Goal: Communication & Community: Connect with others

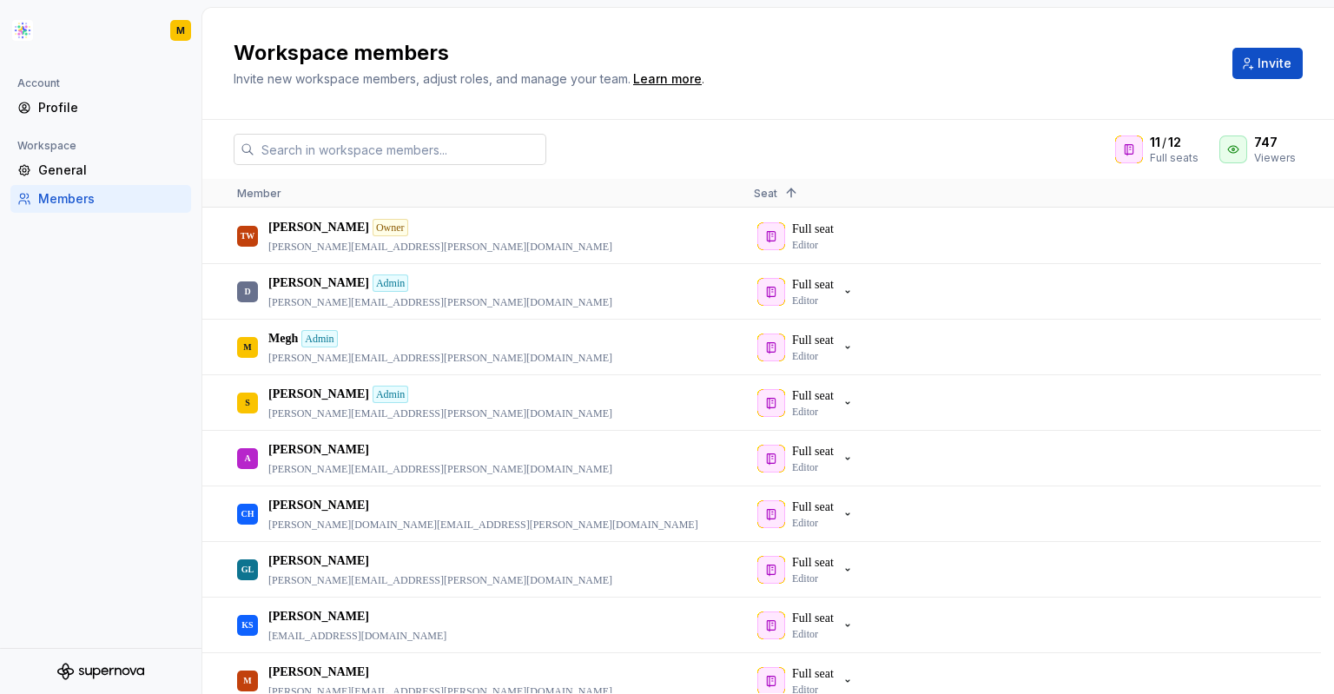
click at [529, 151] on input "text" at bounding box center [400, 149] width 292 height 31
paste input "[EMAIL_ADDRESS][DOMAIN_NAME]"
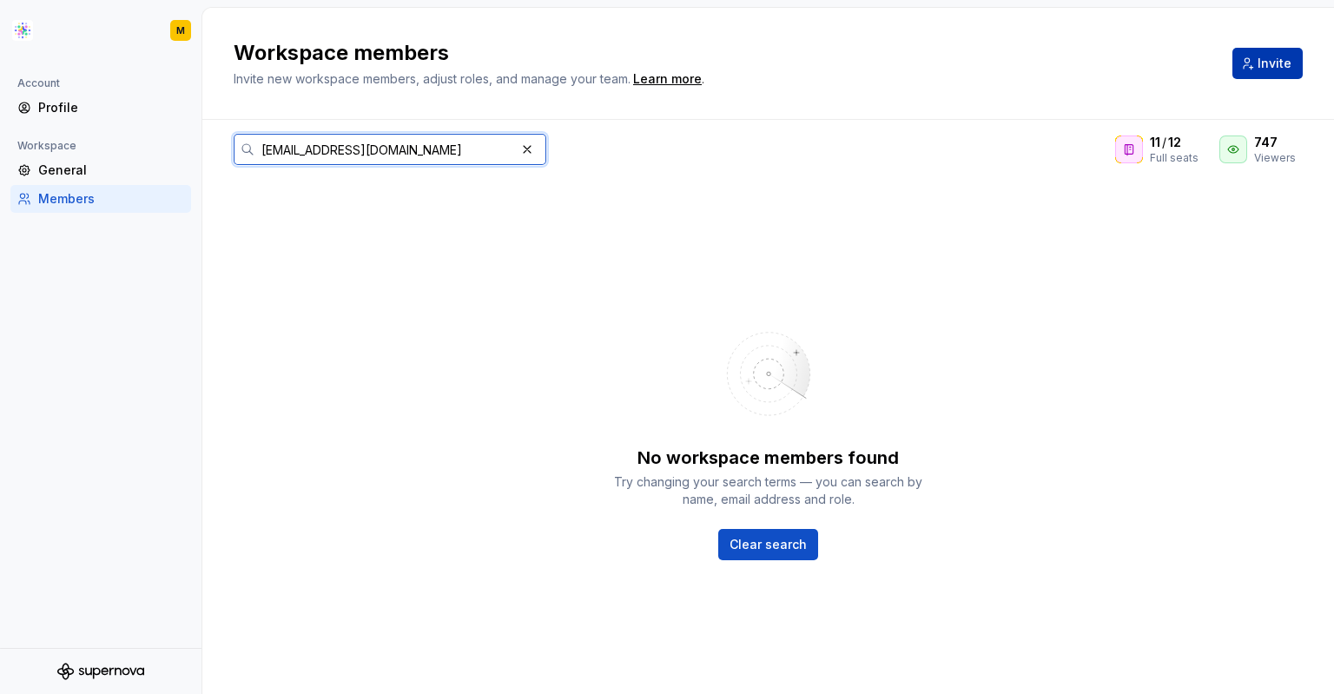
type input "[EMAIL_ADDRESS][DOMAIN_NAME]"
click at [1257, 69] on span "Invite" at bounding box center [1274, 63] width 34 height 17
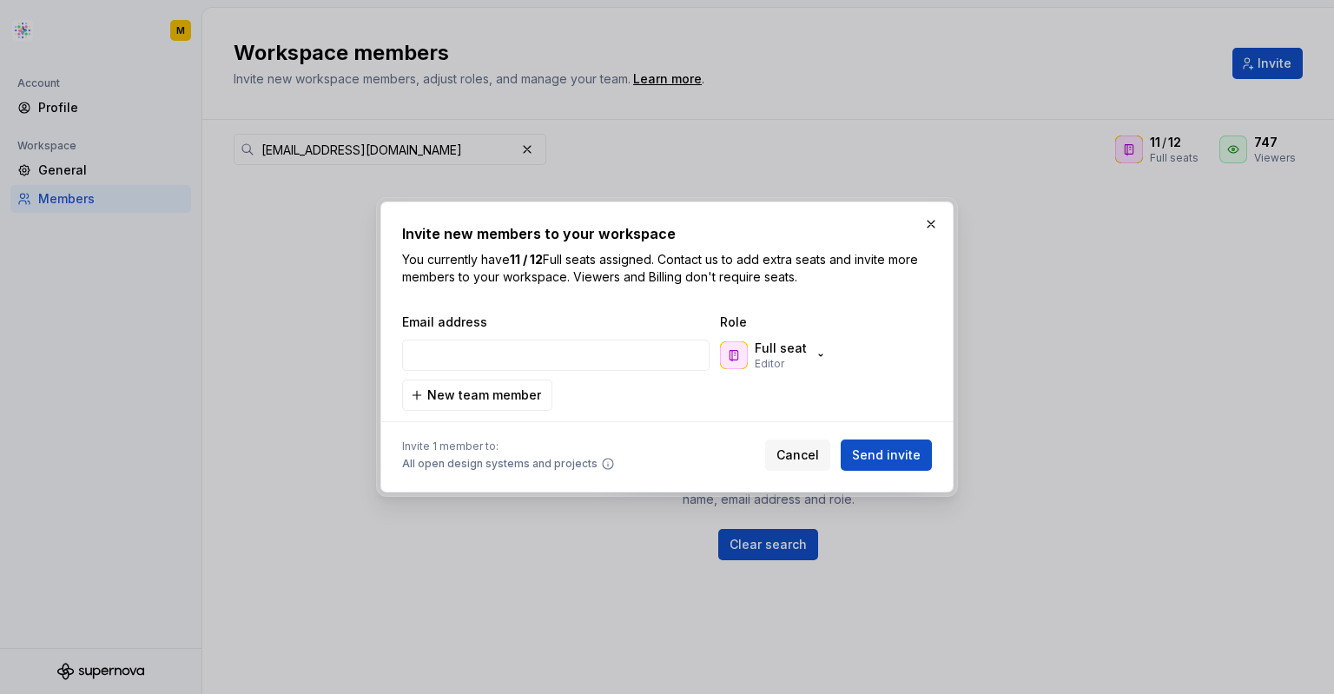
type input "[EMAIL_ADDRESS][DOMAIN_NAME]"
click at [810, 370] on div "Full seat Editor" at bounding box center [774, 355] width 108 height 31
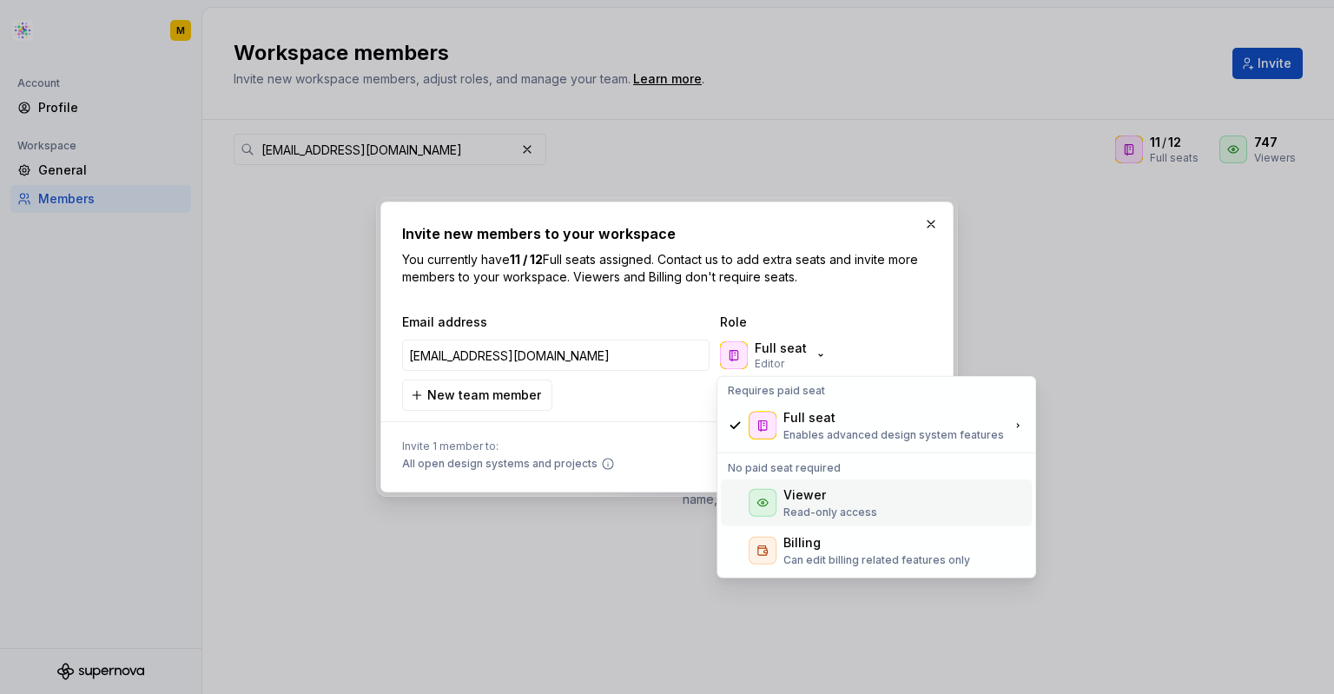
click at [820, 487] on div "Viewer" at bounding box center [804, 494] width 43 height 17
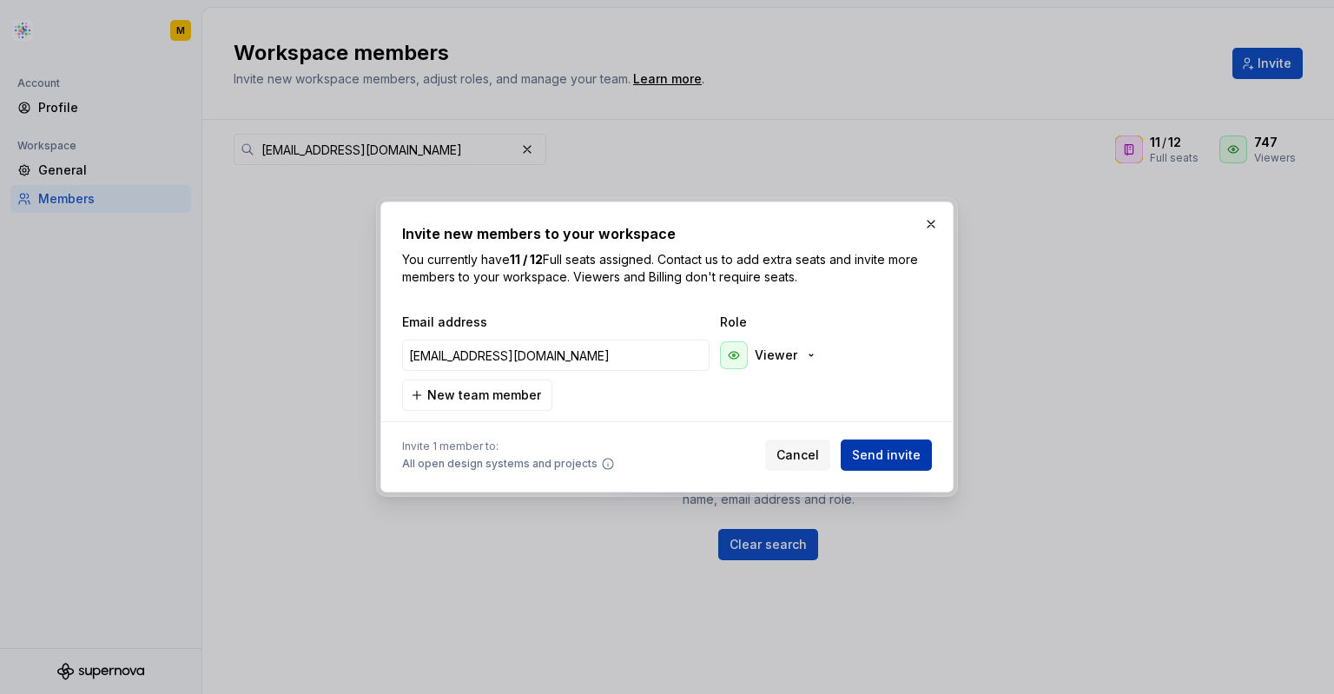
click at [891, 451] on span "Send invite" at bounding box center [886, 454] width 69 height 17
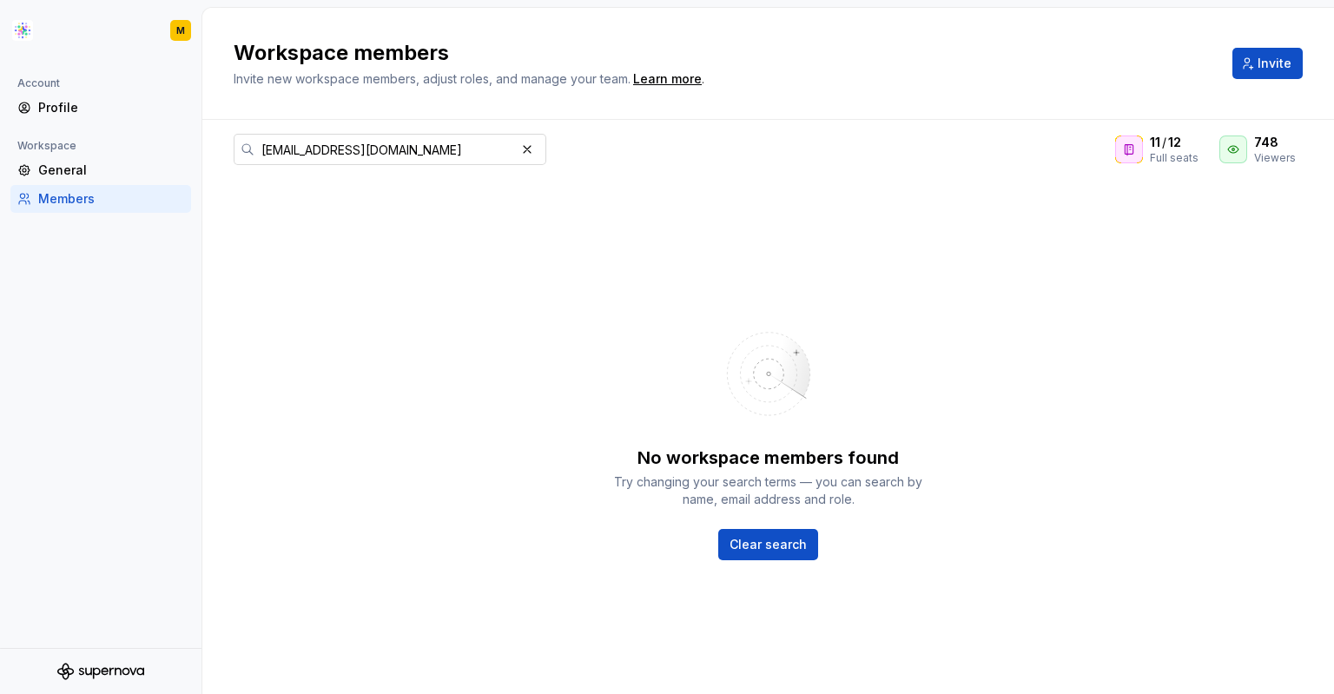
drag, startPoint x: 519, startPoint y: 152, endPoint x: 498, endPoint y: 152, distance: 20.8
click at [520, 152] on button "button" at bounding box center [527, 149] width 24 height 24
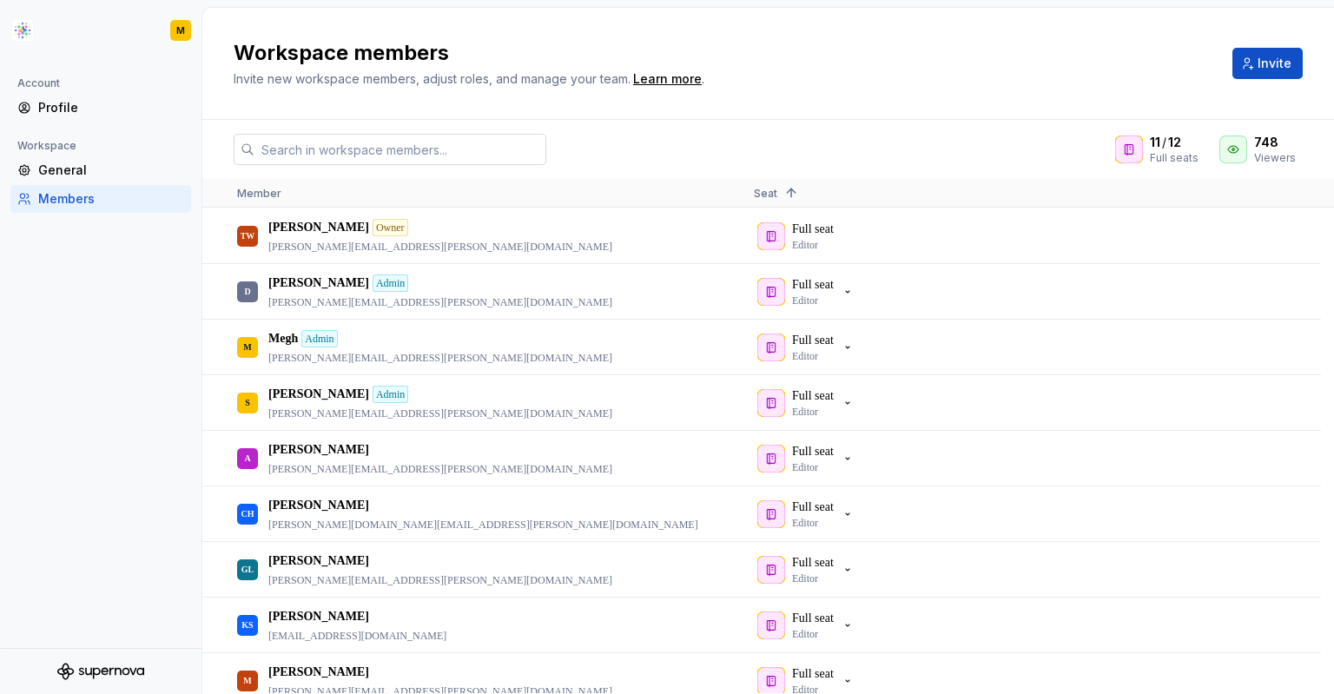
click at [454, 155] on input "text" at bounding box center [400, 149] width 292 height 31
paste input "[PERSON_NAME][EMAIL_ADDRESS][PERSON_NAME][DOMAIN_NAME]"
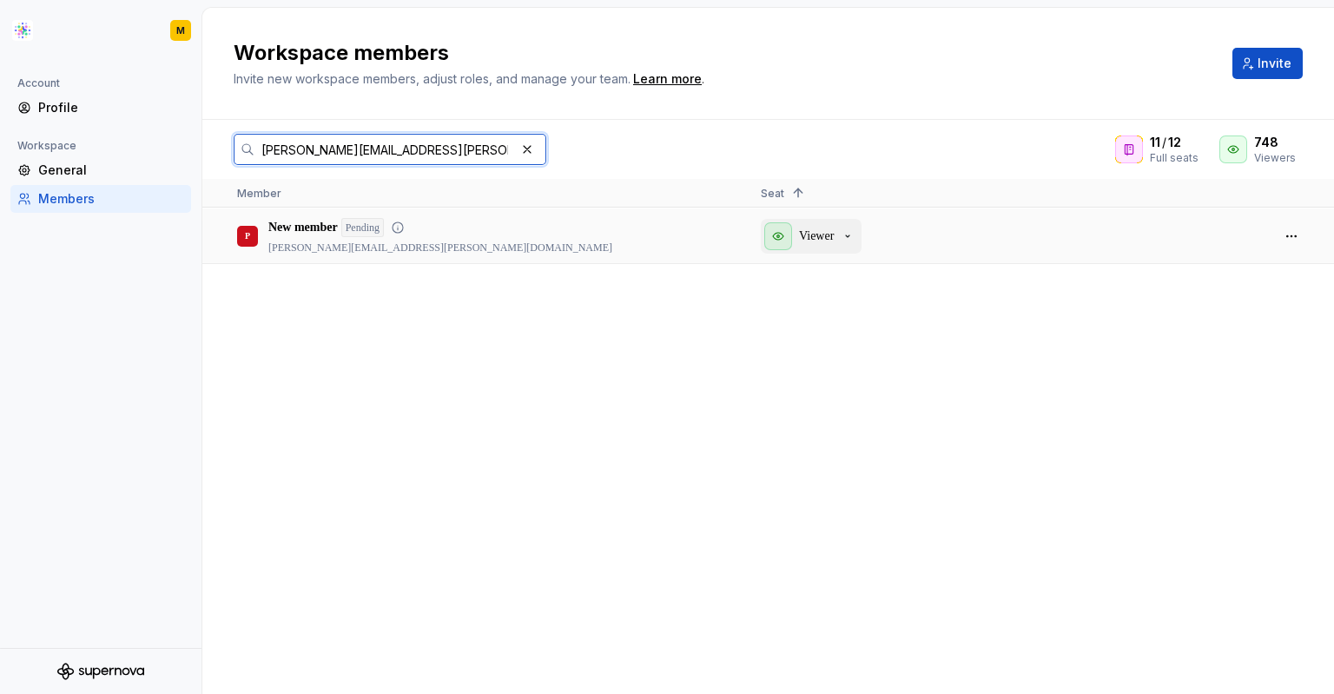
type input "[PERSON_NAME][EMAIL_ADDRESS][PERSON_NAME][DOMAIN_NAME]"
click at [841, 241] on div "Viewer" at bounding box center [809, 236] width 90 height 28
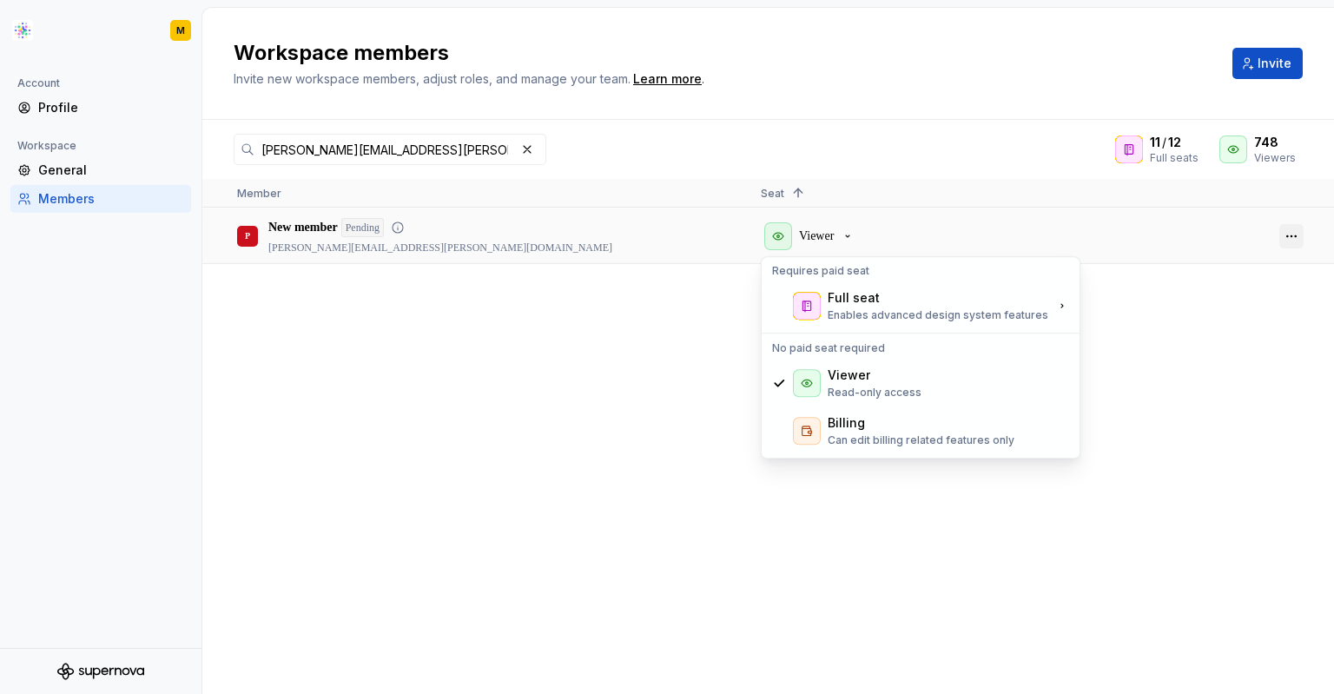
click at [1284, 242] on button "button" at bounding box center [1291, 236] width 24 height 24
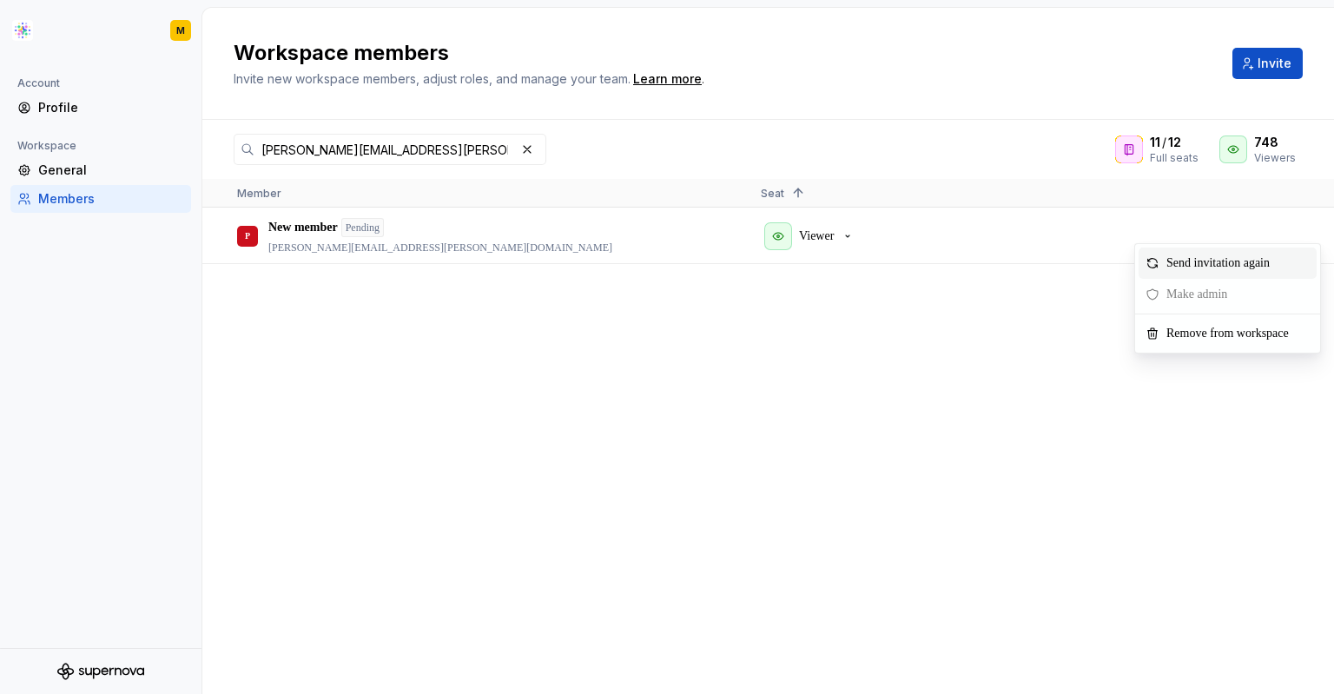
click at [1241, 266] on span "Send invitation again" at bounding box center [1221, 262] width 124 height 31
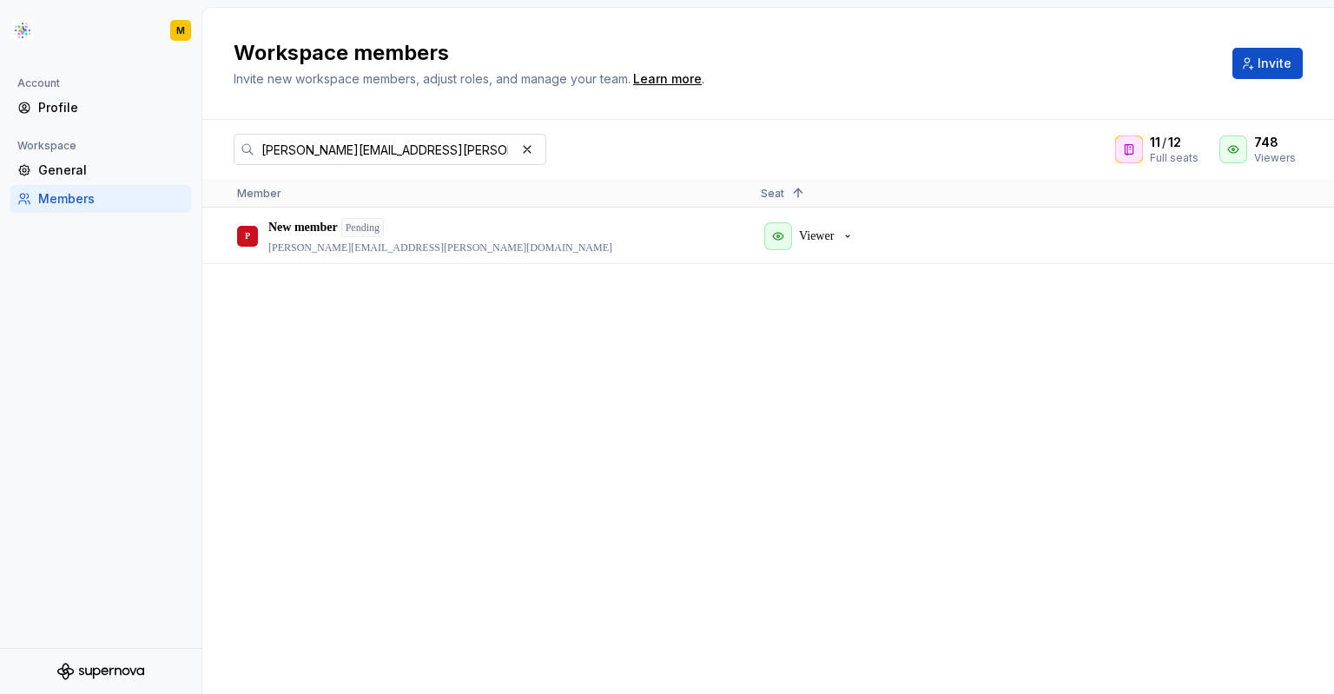
click at [525, 149] on button "button" at bounding box center [527, 149] width 24 height 24
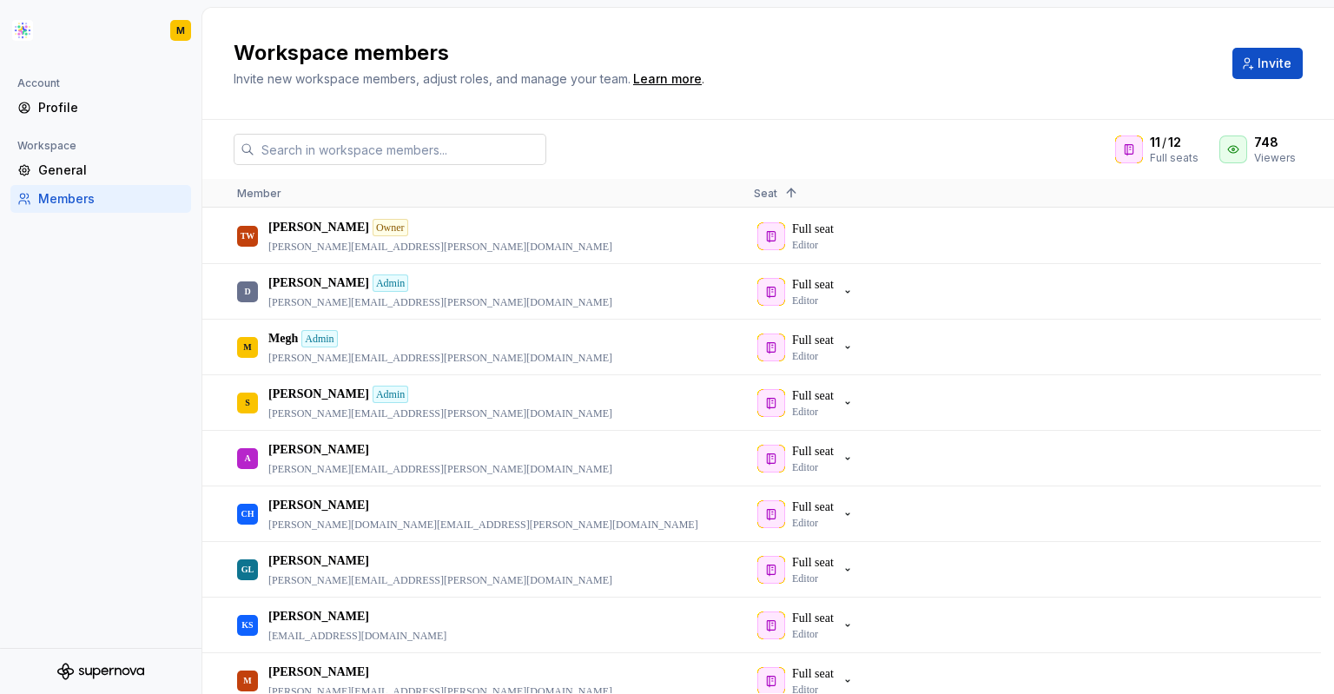
click at [444, 147] on input "text" at bounding box center [400, 149] width 292 height 31
paste input "[PERSON_NAME][EMAIL_ADDRESS][PERSON_NAME][DOMAIN_NAME]"
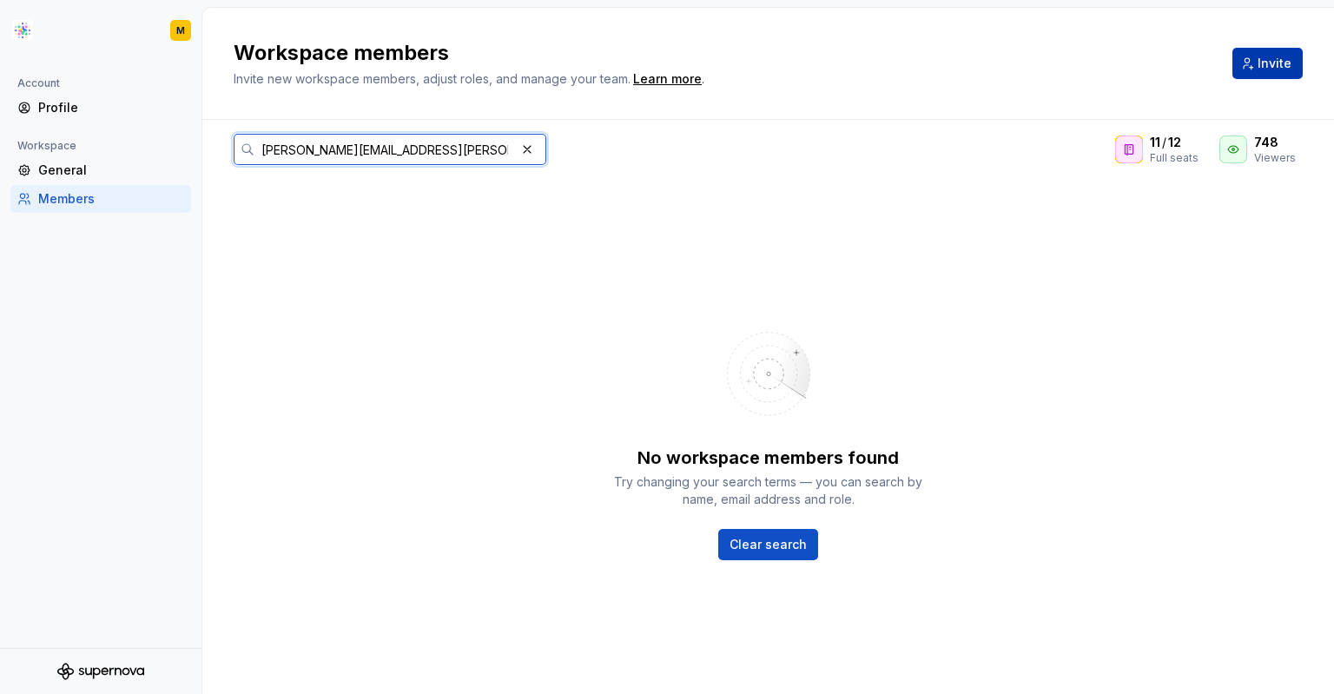
type input "[PERSON_NAME][EMAIL_ADDRESS][PERSON_NAME][DOMAIN_NAME]"
click at [1270, 69] on span "Invite" at bounding box center [1274, 63] width 34 height 17
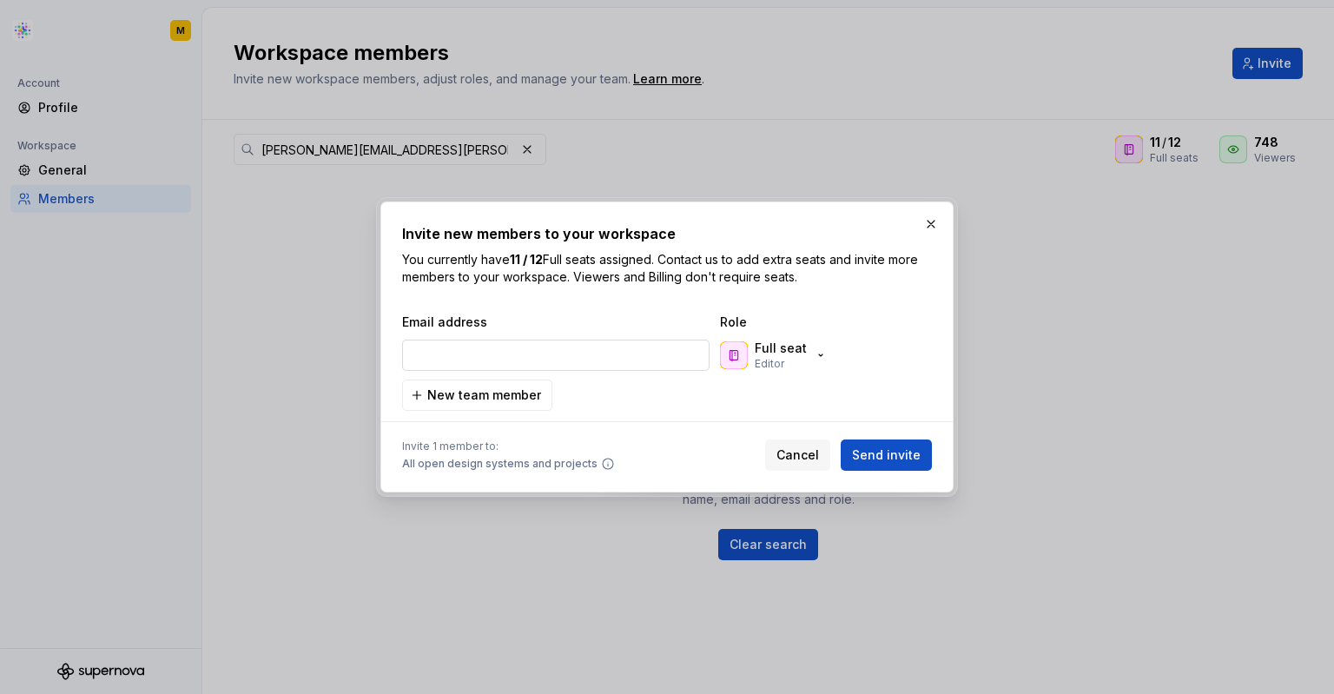
type input "[PERSON_NAME][EMAIL_ADDRESS][PERSON_NAME][DOMAIN_NAME]"
click at [814, 357] on icon "button" at bounding box center [821, 355] width 14 height 14
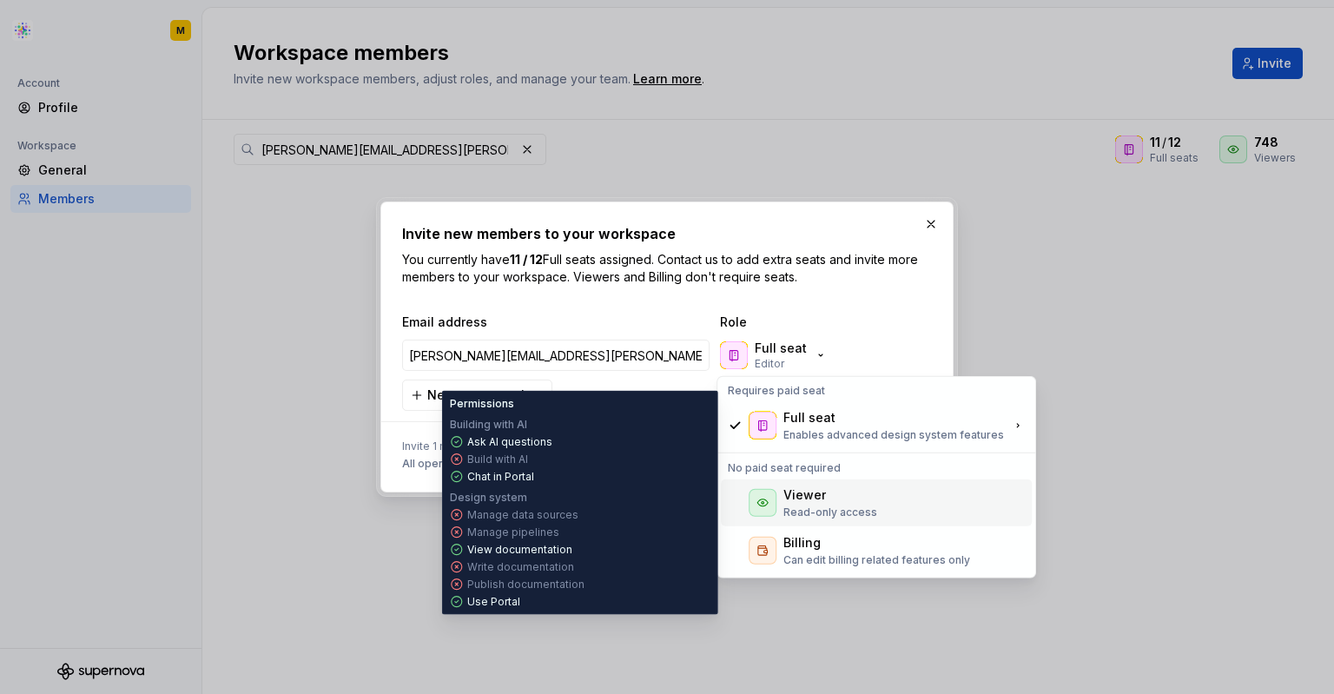
click at [803, 489] on div "Viewer" at bounding box center [804, 494] width 43 height 17
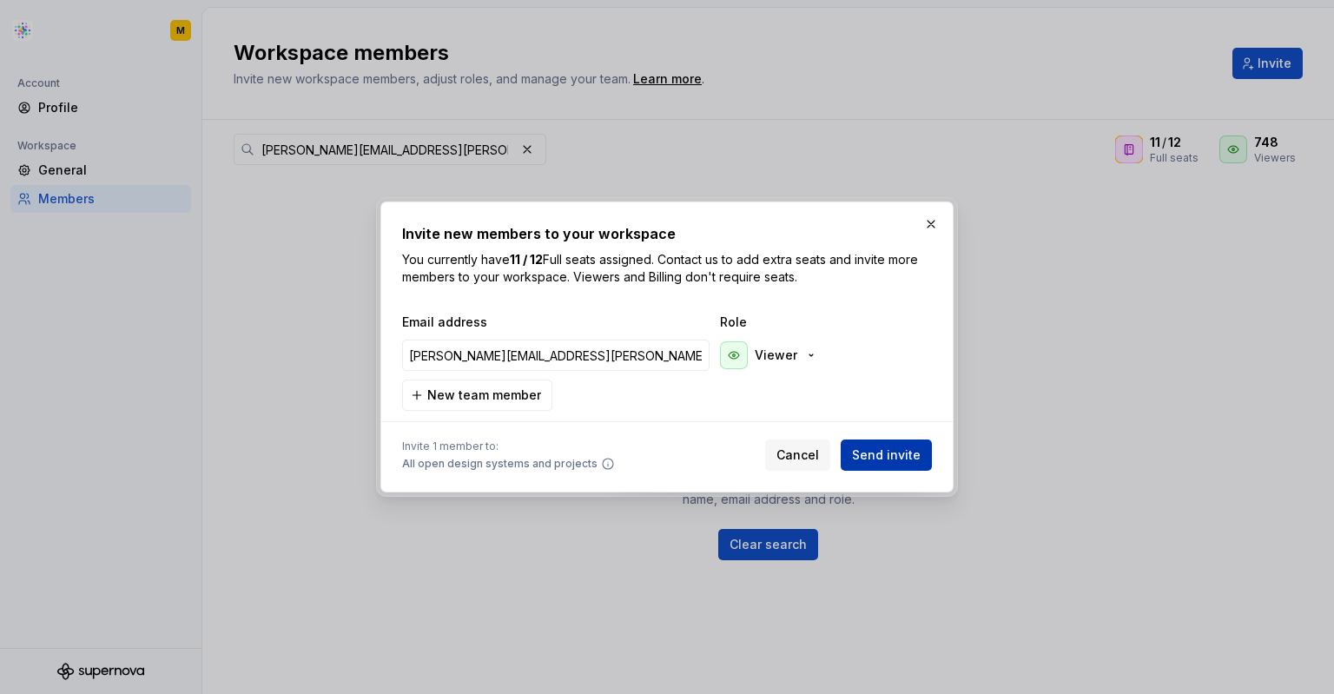
click at [888, 445] on button "Send invite" at bounding box center [886, 454] width 91 height 31
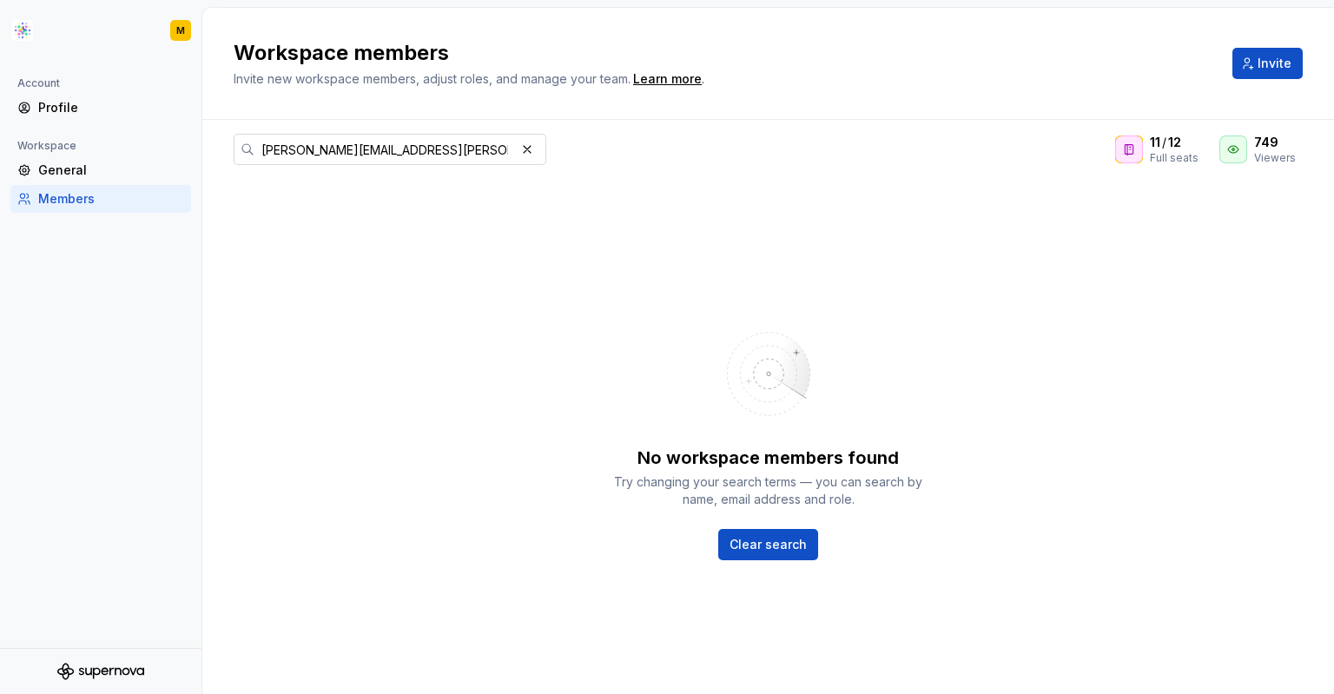
drag, startPoint x: 531, startPoint y: 143, endPoint x: 447, endPoint y: 152, distance: 83.8
click at [531, 143] on button "button" at bounding box center [527, 149] width 24 height 24
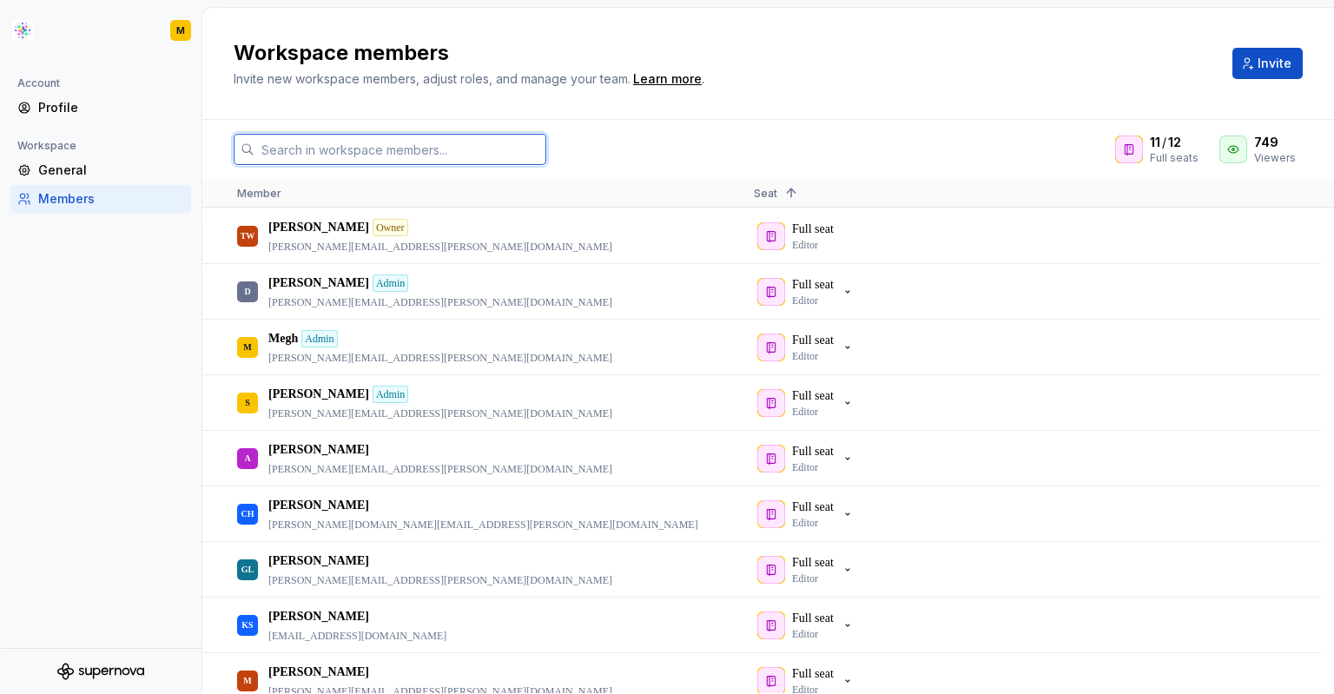
click at [421, 155] on input "text" at bounding box center [400, 149] width 292 height 31
paste input "[PERSON_NAME][EMAIL_ADDRESS][PERSON_NAME][DOMAIN_NAME]"
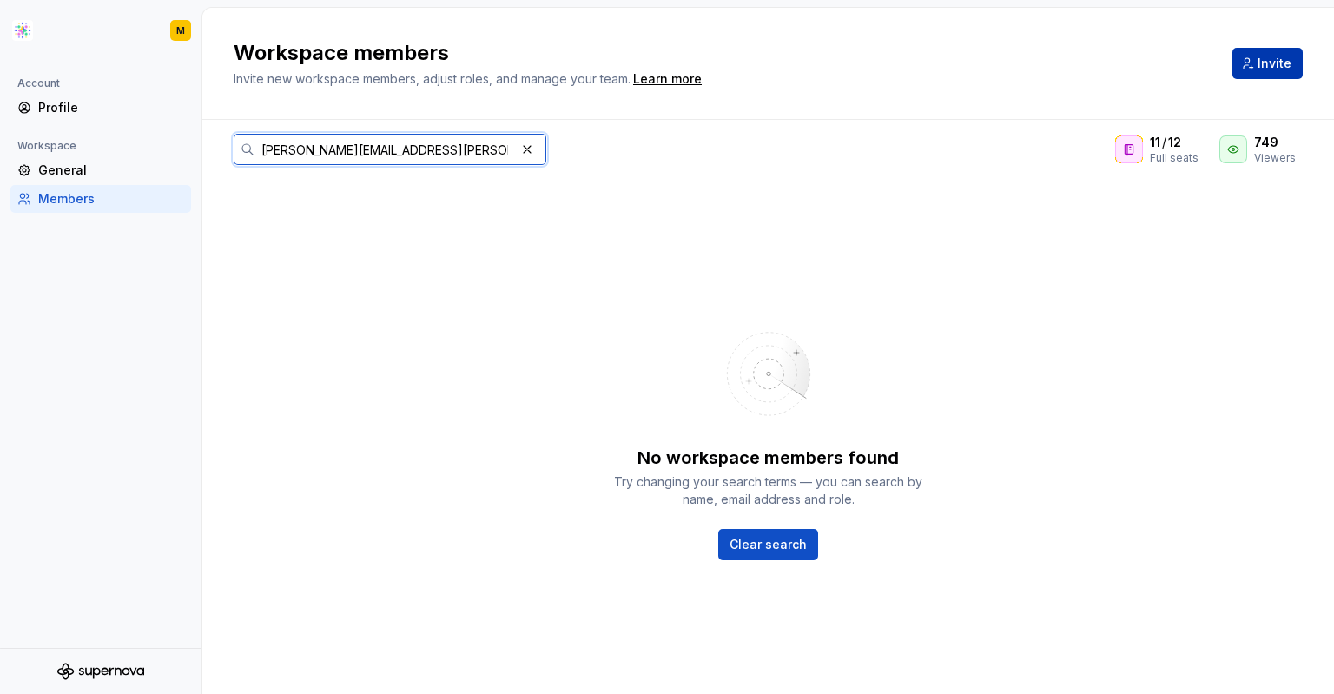
type input "[PERSON_NAME][EMAIL_ADDRESS][PERSON_NAME][DOMAIN_NAME]"
click at [1277, 73] on button "Invite" at bounding box center [1267, 63] width 70 height 31
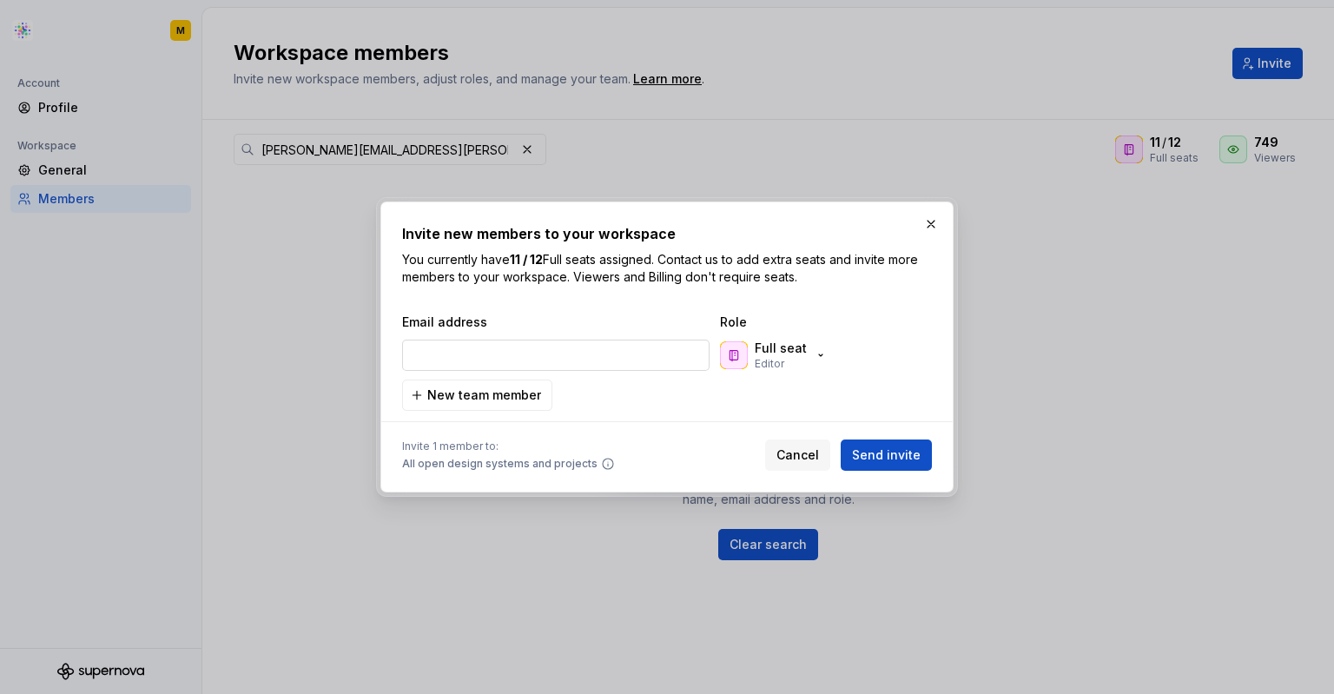
type input "[PERSON_NAME][EMAIL_ADDRESS][PERSON_NAME][DOMAIN_NAME]"
click at [778, 360] on p "Editor" at bounding box center [770, 364] width 30 height 14
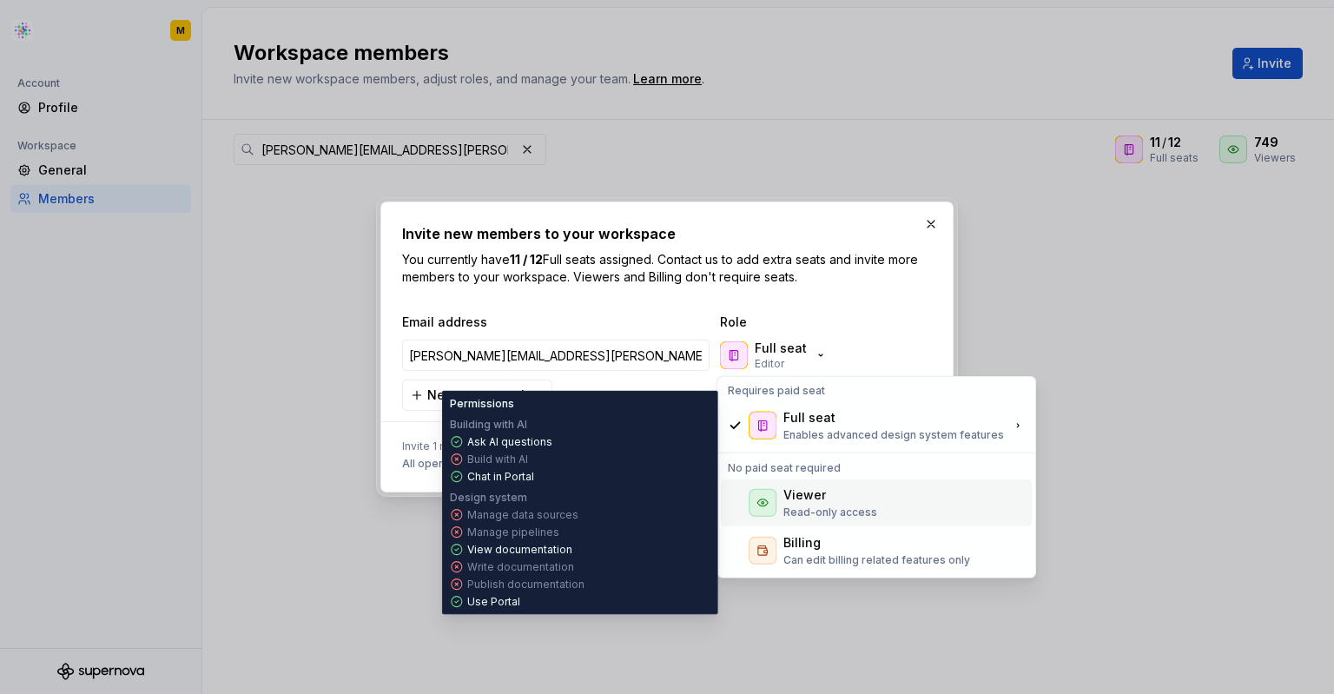
click at [813, 506] on p "Read-only access" at bounding box center [830, 512] width 94 height 14
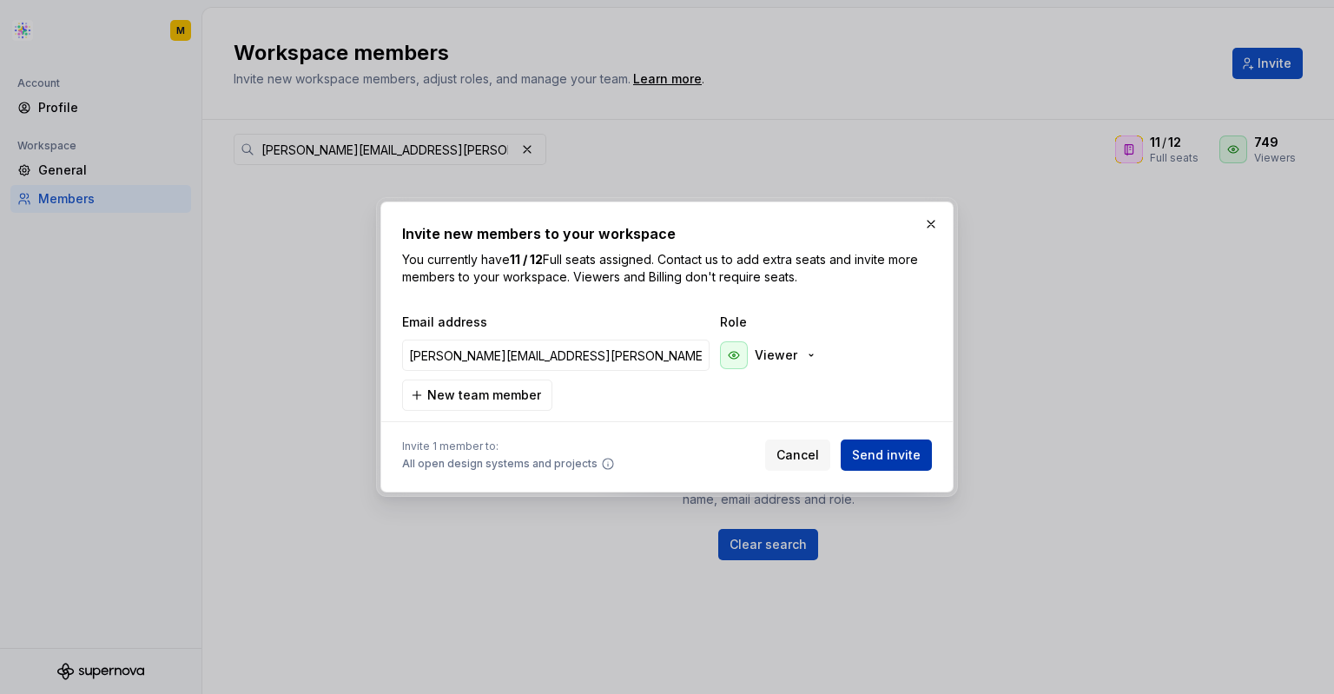
click at [889, 452] on span "Send invite" at bounding box center [886, 454] width 69 height 17
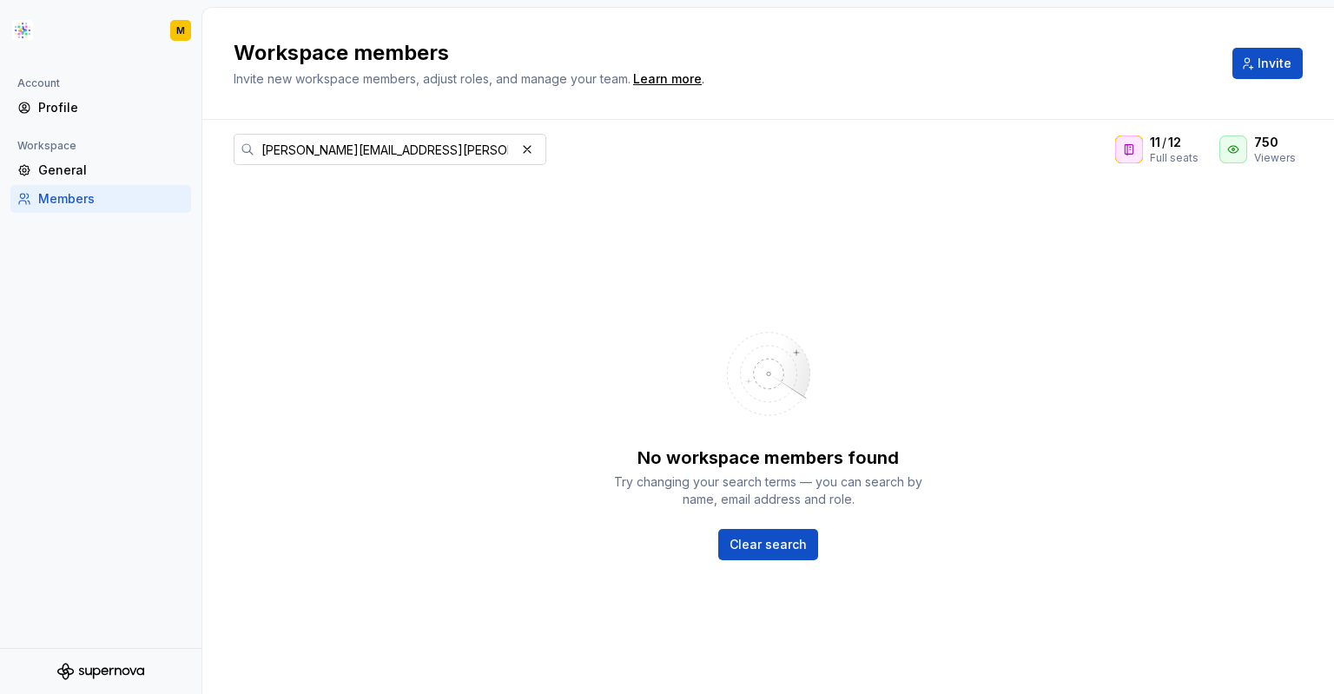
click at [518, 155] on button "button" at bounding box center [527, 149] width 24 height 24
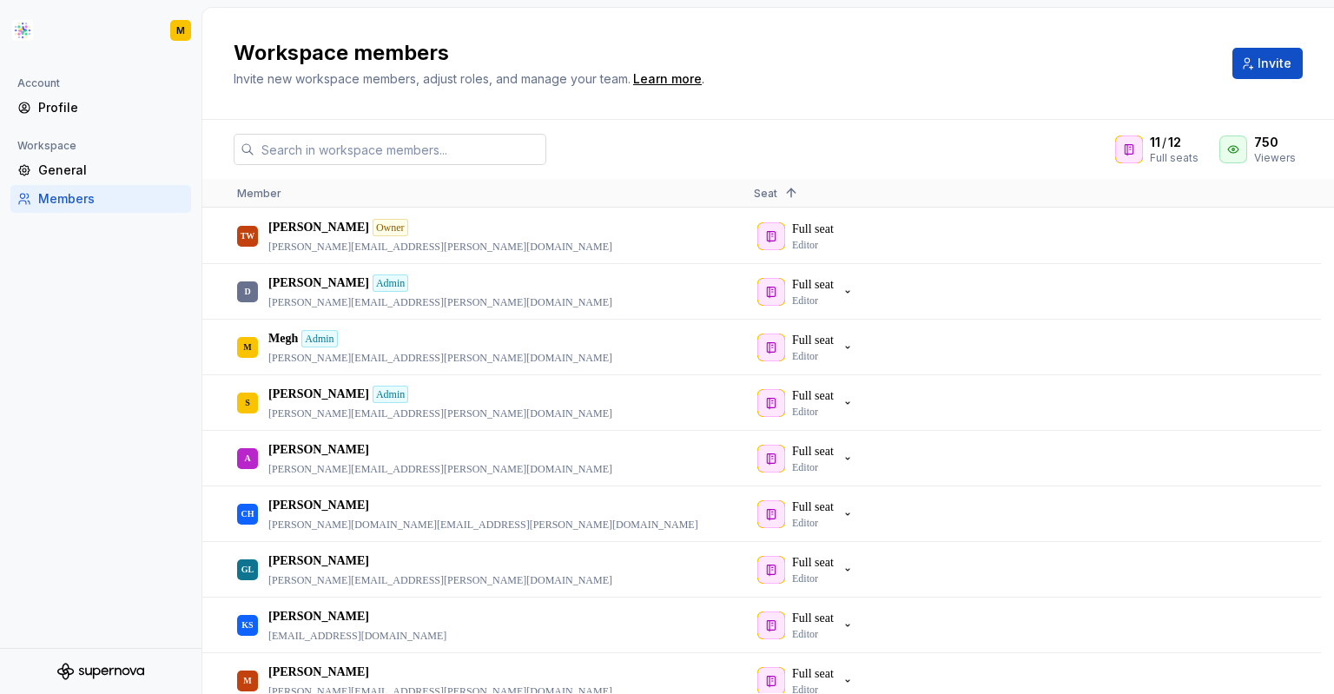
click at [445, 155] on input "text" at bounding box center [400, 149] width 292 height 31
paste input "[PERSON_NAME][EMAIL_ADDRESS][PERSON_NAME][DOMAIN_NAME]"
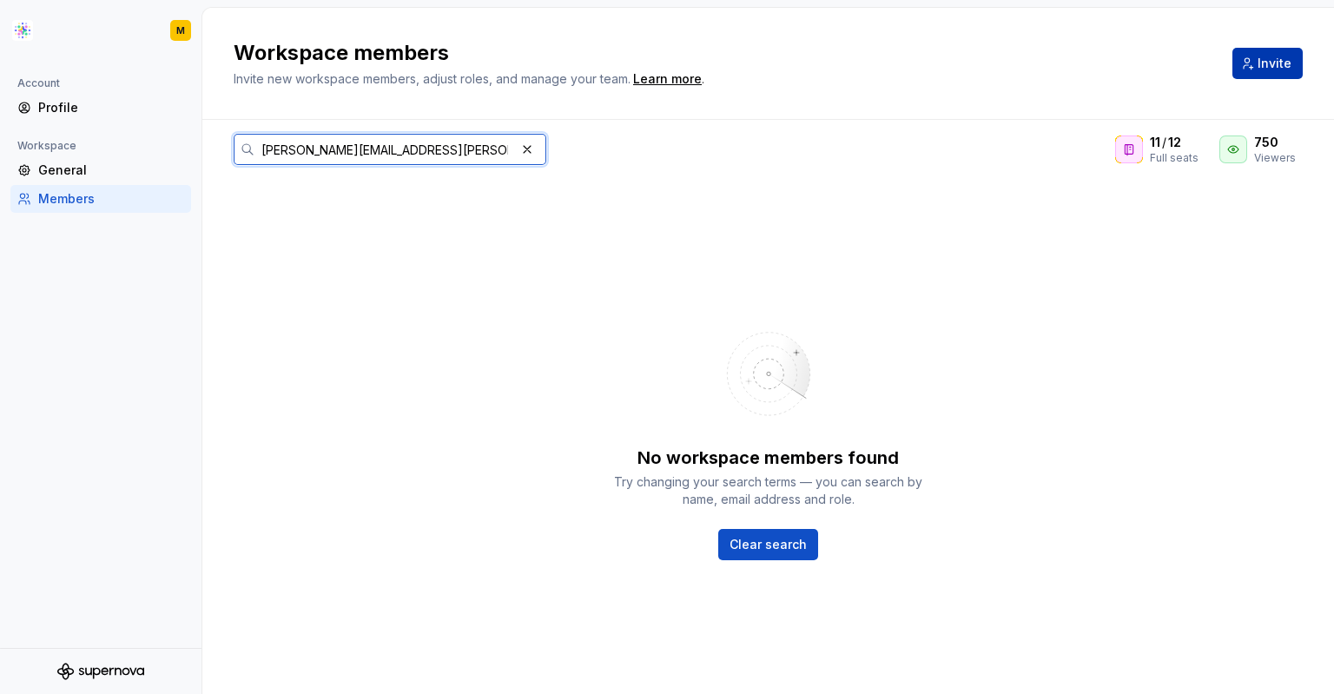
type input "[PERSON_NAME][EMAIL_ADDRESS][PERSON_NAME][DOMAIN_NAME]"
click at [1282, 58] on button "Invite" at bounding box center [1267, 63] width 70 height 31
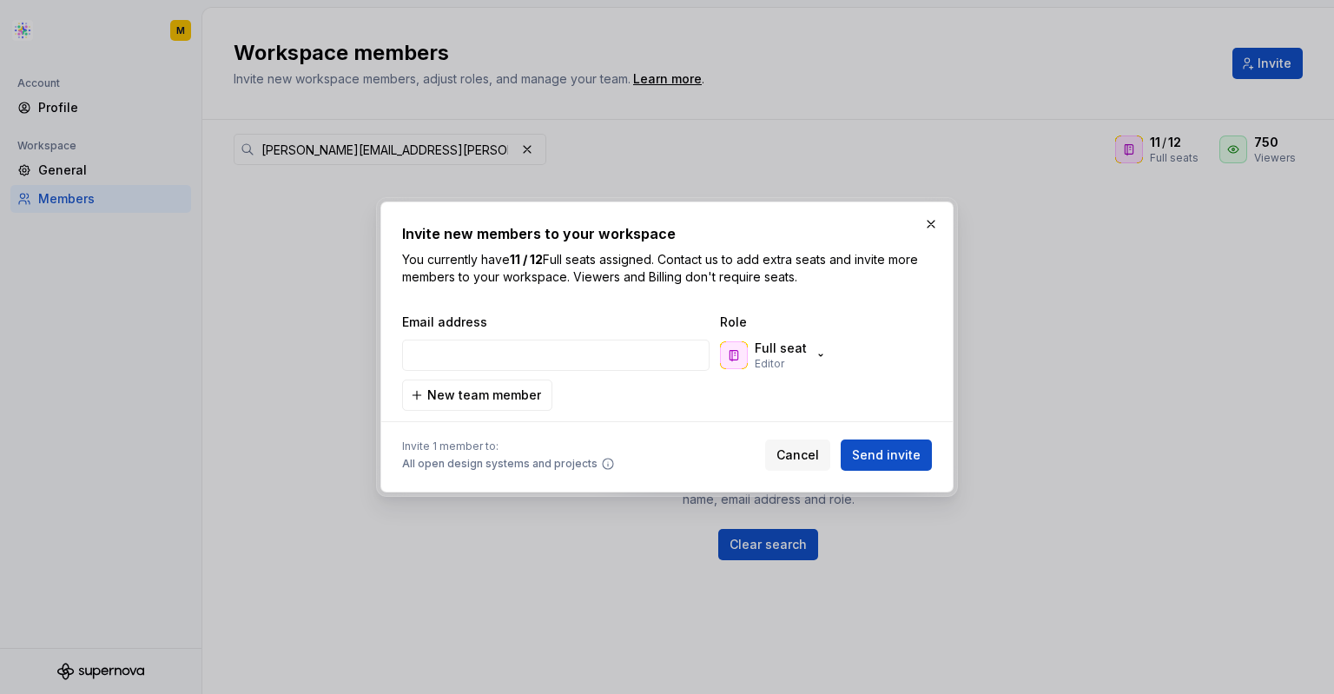
type input "[PERSON_NAME][EMAIL_ADDRESS][PERSON_NAME][DOMAIN_NAME]"
click at [805, 357] on div "Full seat Editor" at bounding box center [774, 355] width 108 height 31
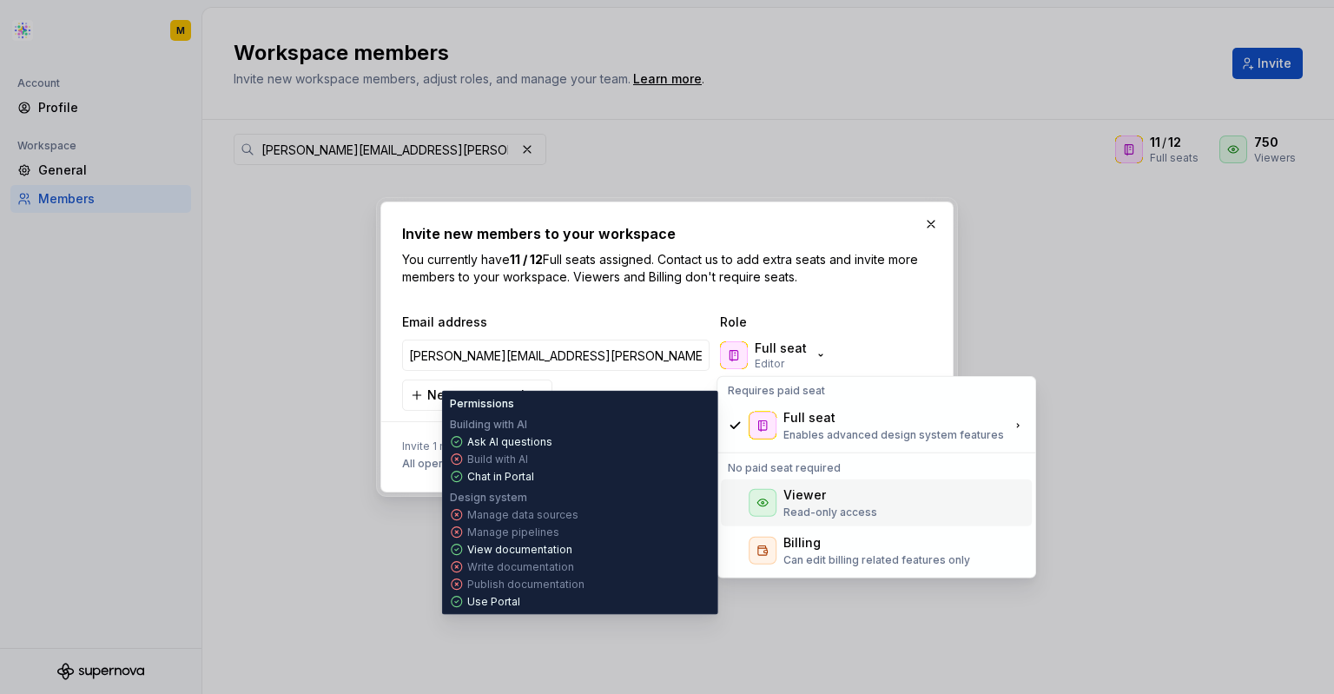
click at [806, 490] on div "Viewer" at bounding box center [804, 494] width 43 height 17
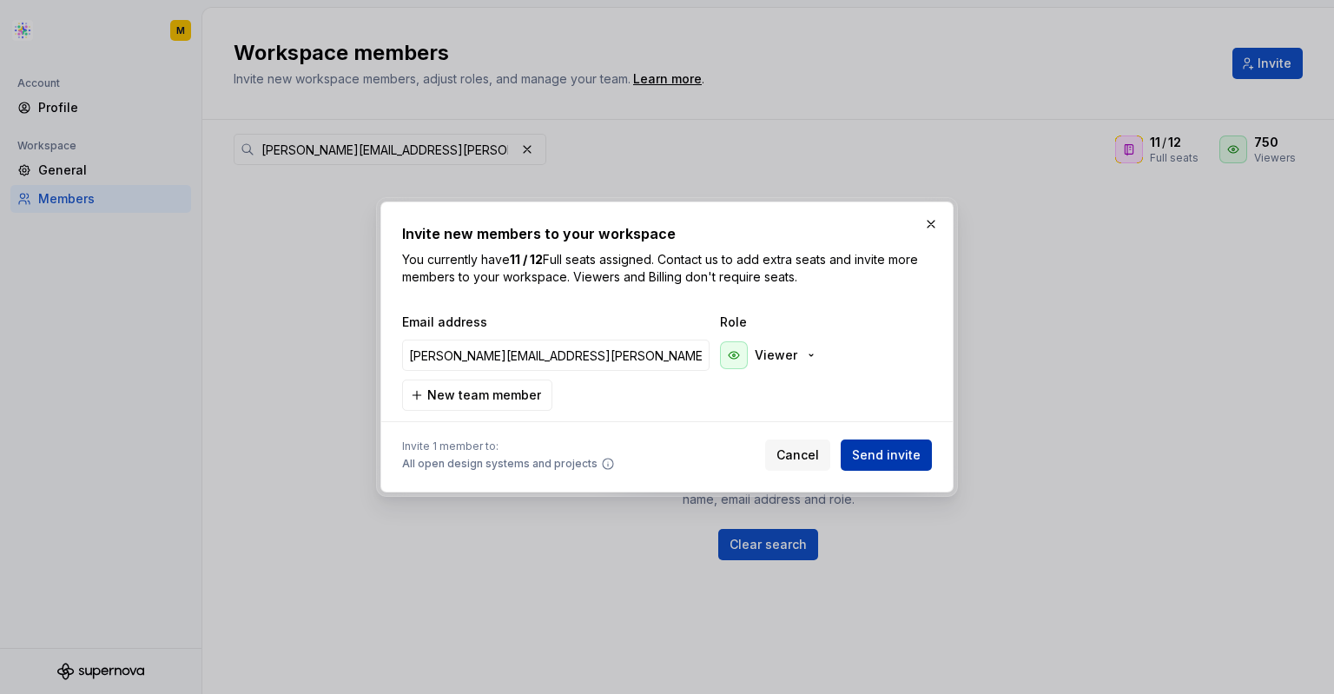
click at [874, 461] on span "Send invite" at bounding box center [886, 454] width 69 height 17
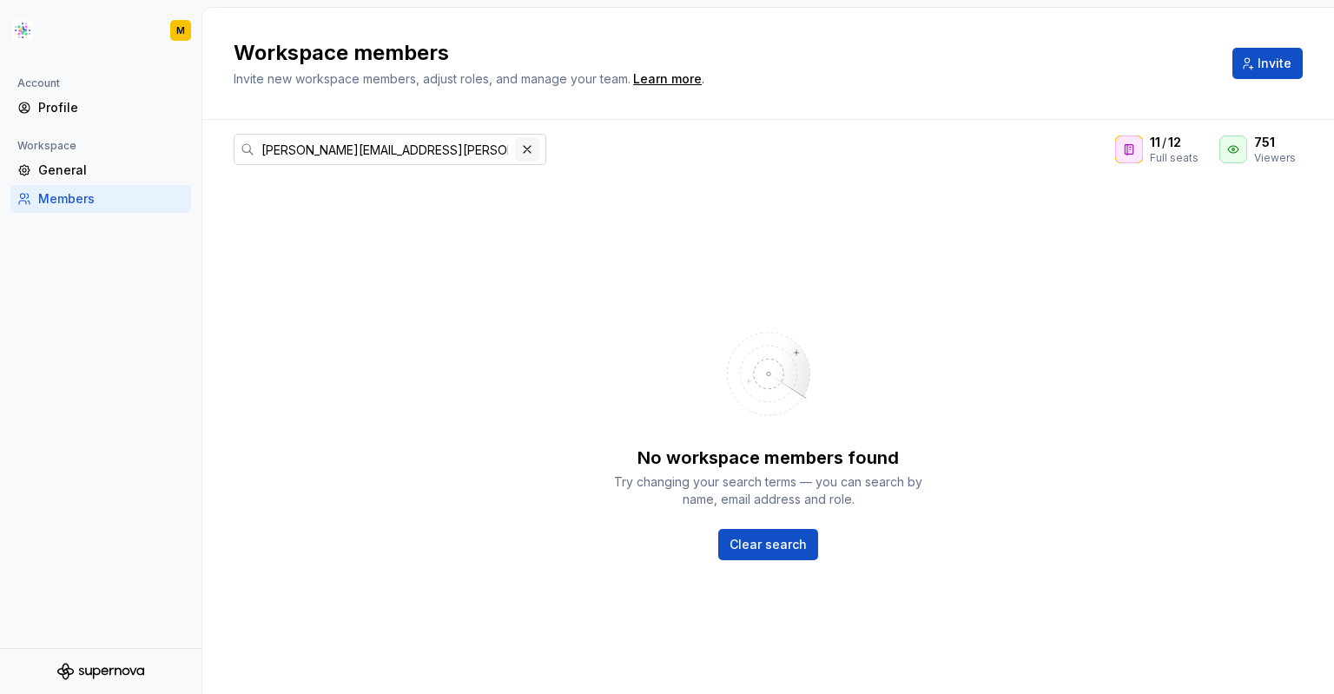
click at [525, 148] on button "button" at bounding box center [527, 149] width 24 height 24
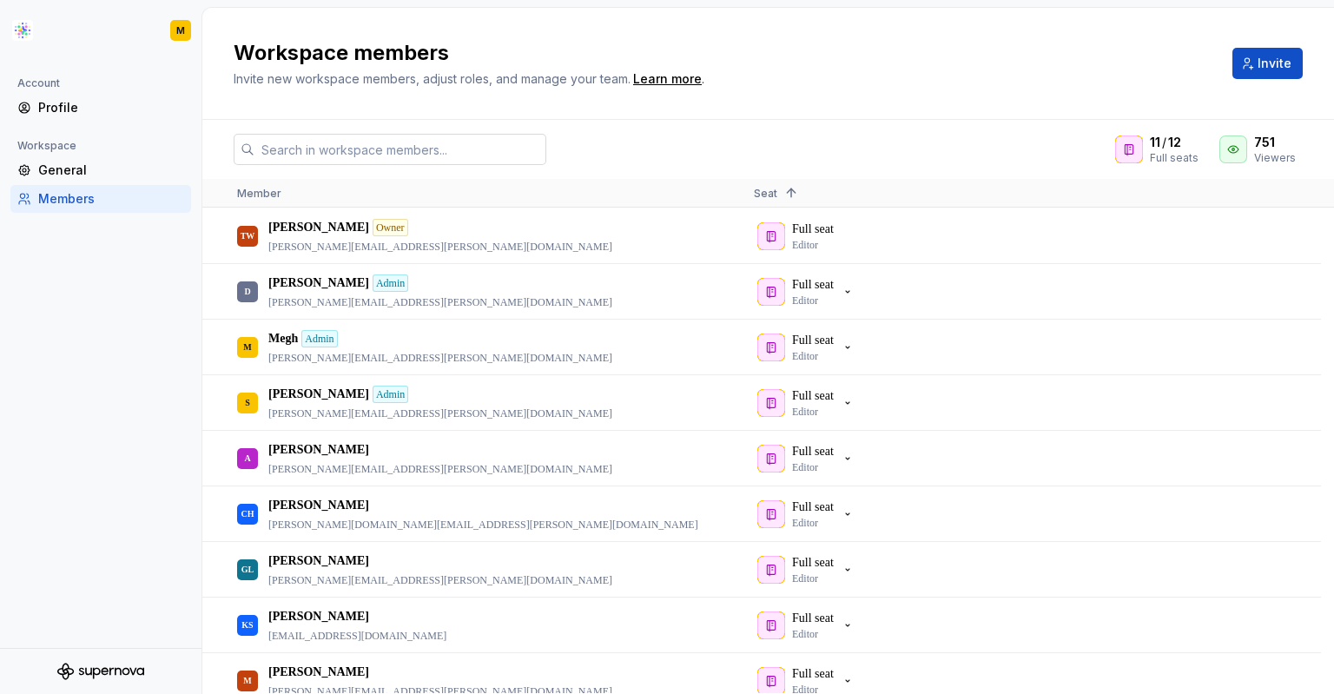
click at [412, 152] on input "text" at bounding box center [400, 149] width 292 height 31
paste input "[PERSON_NAME][EMAIL_ADDRESS][PERSON_NAME][DOMAIN_NAME]"
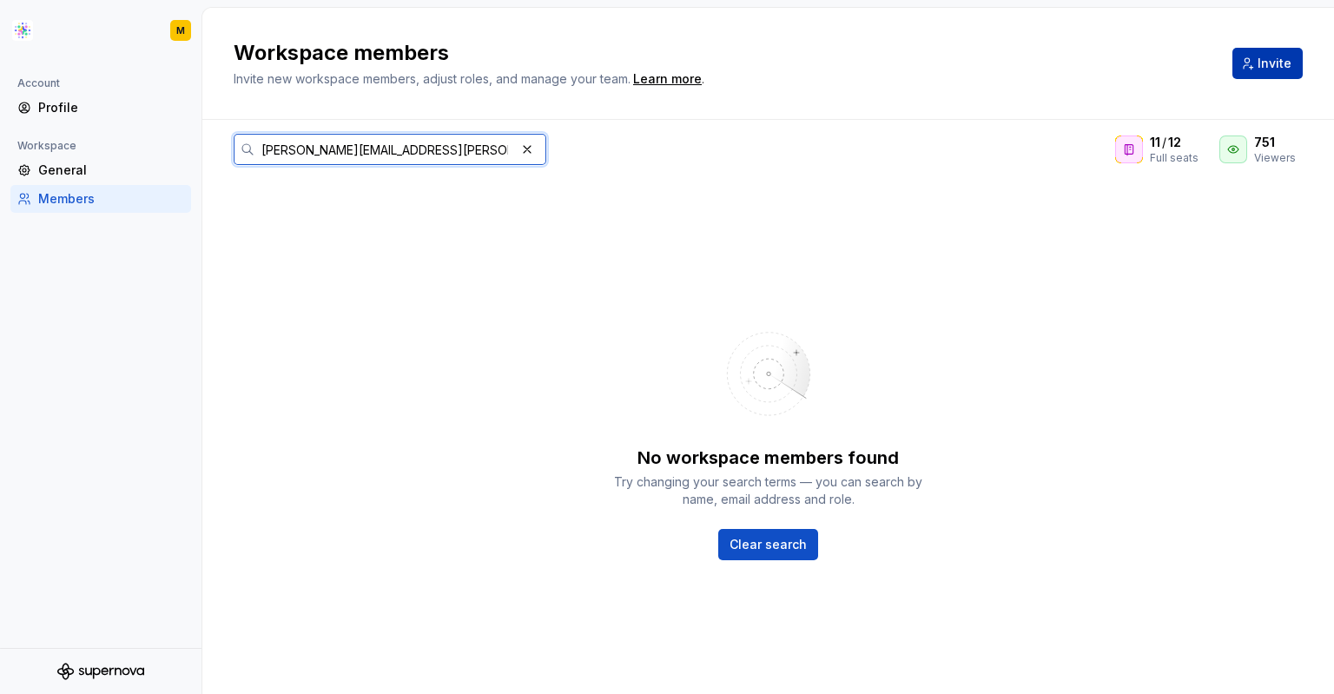
type input "[PERSON_NAME][EMAIL_ADDRESS][PERSON_NAME][DOMAIN_NAME]"
click at [1237, 69] on button "Invite" at bounding box center [1267, 63] width 70 height 31
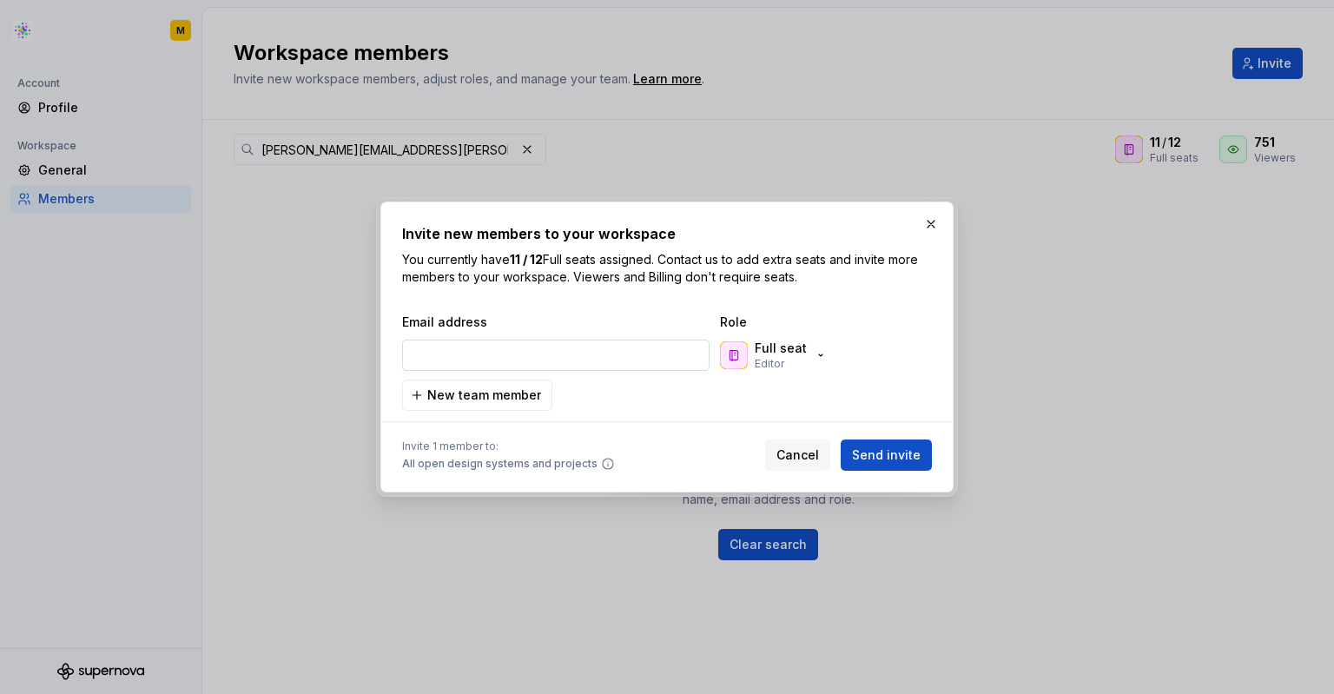
type input "[PERSON_NAME][EMAIL_ADDRESS][PERSON_NAME][DOMAIN_NAME]"
click at [792, 361] on div "Full seat Editor" at bounding box center [781, 355] width 52 height 31
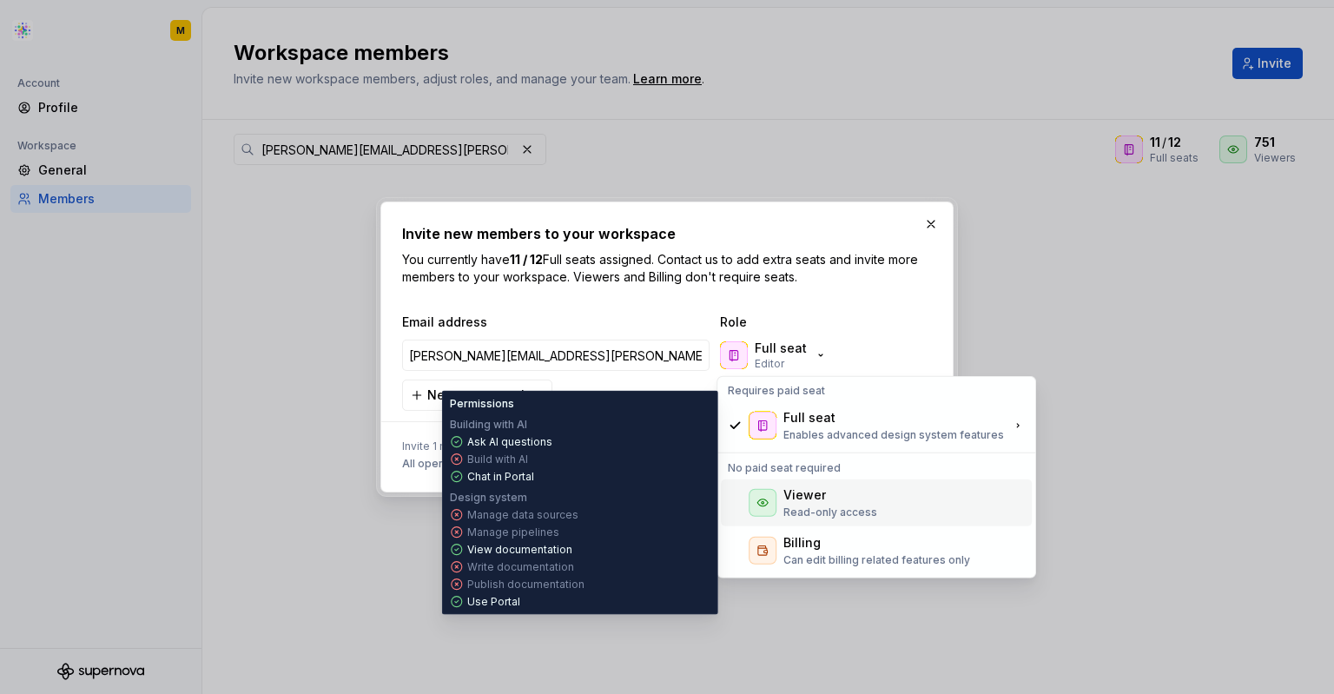
click at [804, 492] on div "Viewer" at bounding box center [804, 494] width 43 height 17
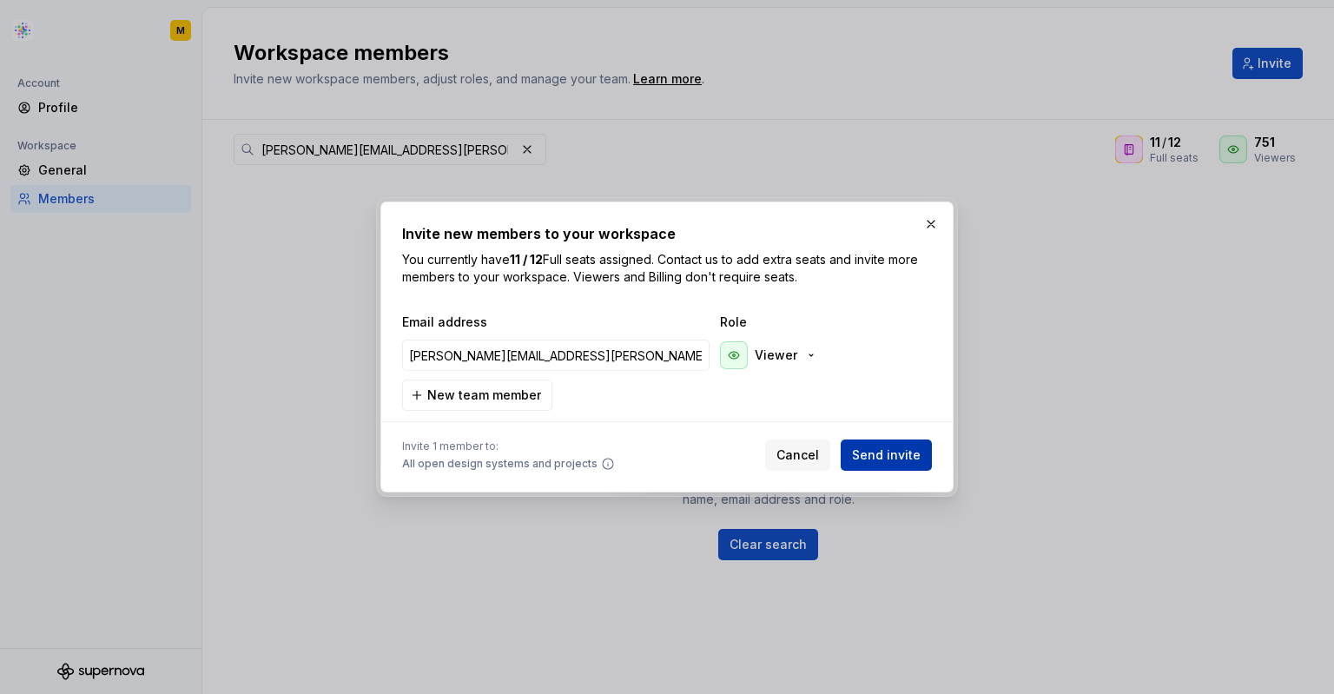
click at [892, 446] on span "Send invite" at bounding box center [886, 454] width 69 height 17
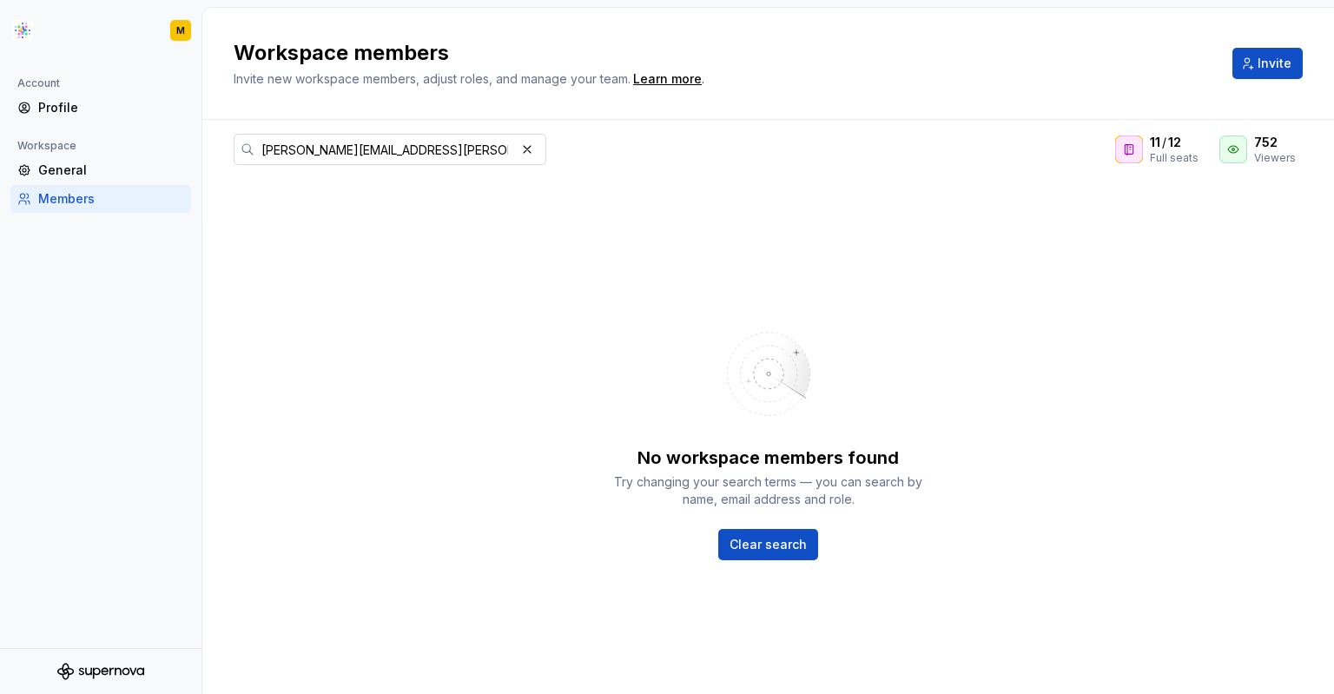
drag, startPoint x: 532, startPoint y: 152, endPoint x: 473, endPoint y: 148, distance: 59.2
click at [532, 152] on button "button" at bounding box center [527, 149] width 24 height 24
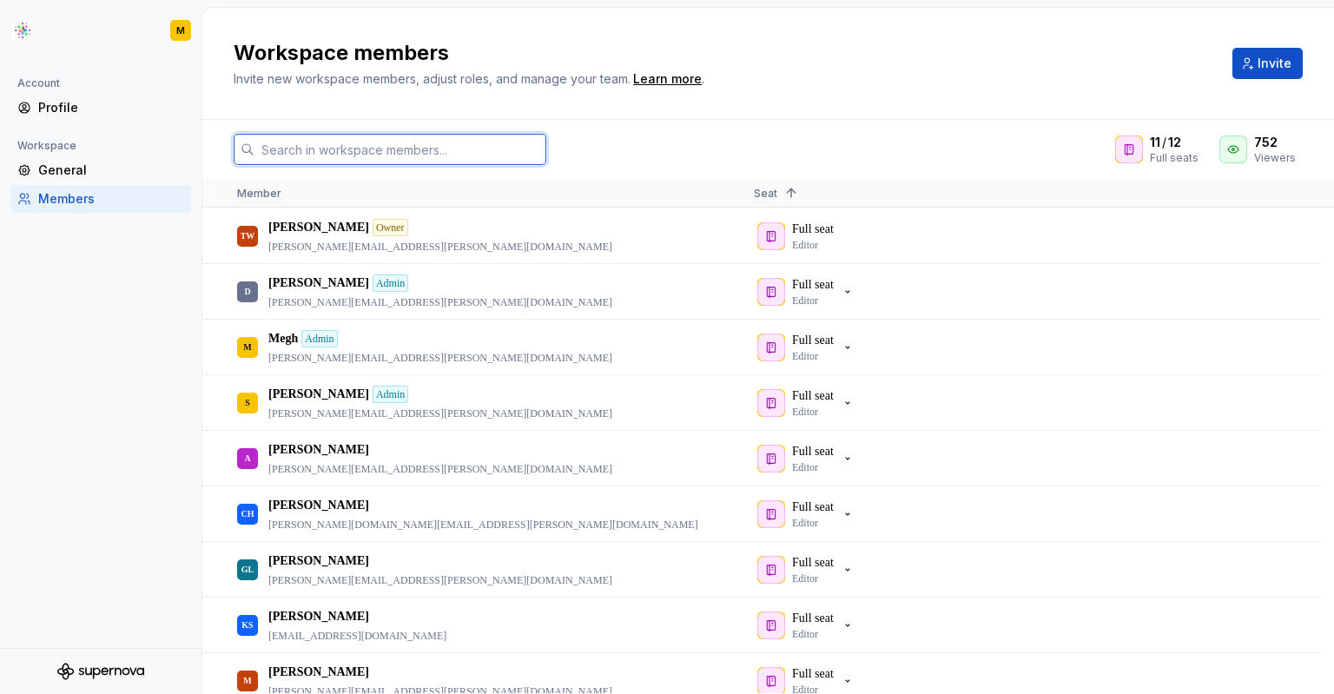
click at [473, 148] on input "text" at bounding box center [400, 149] width 292 height 31
paste input "[PERSON_NAME][EMAIL_ADDRESS][PERSON_NAME][DOMAIN_NAME]"
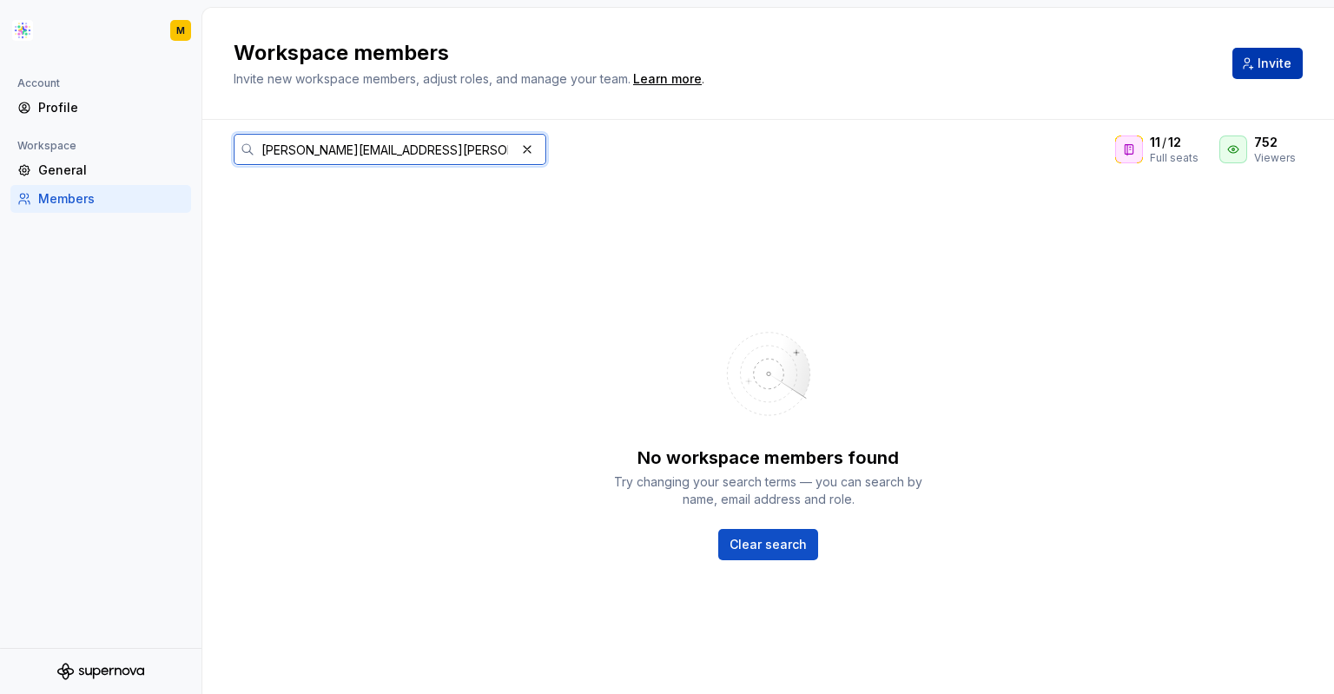
type input "[PERSON_NAME][EMAIL_ADDRESS][PERSON_NAME][DOMAIN_NAME]"
click at [1257, 64] on span "Invite" at bounding box center [1274, 63] width 34 height 17
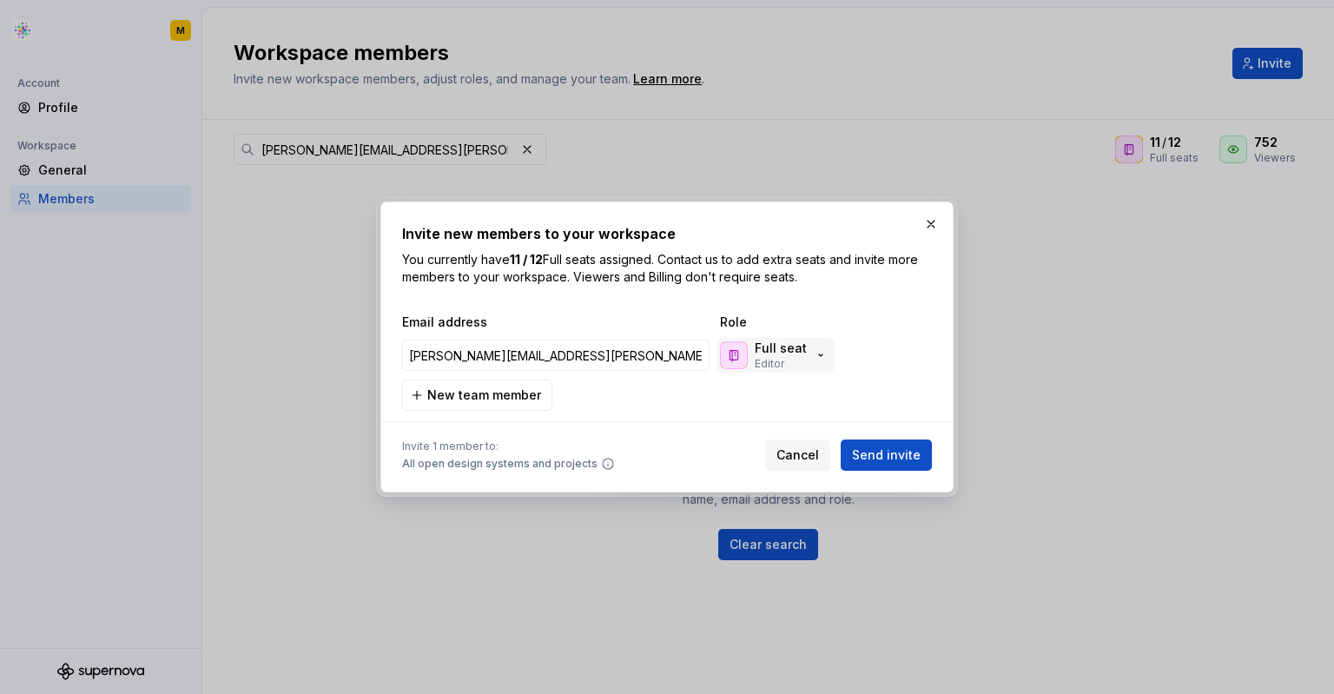
click at [805, 351] on div "Full seat Editor" at bounding box center [774, 355] width 108 height 31
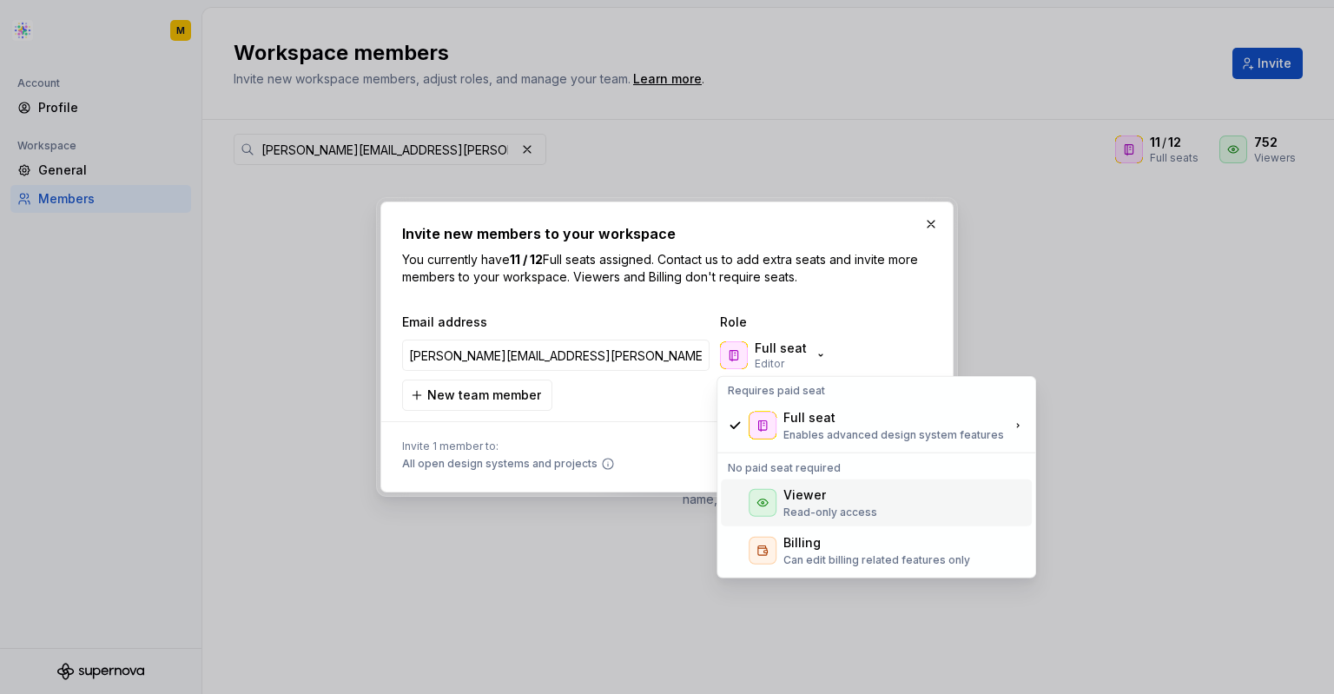
click at [799, 499] on div "Viewer" at bounding box center [804, 494] width 43 height 17
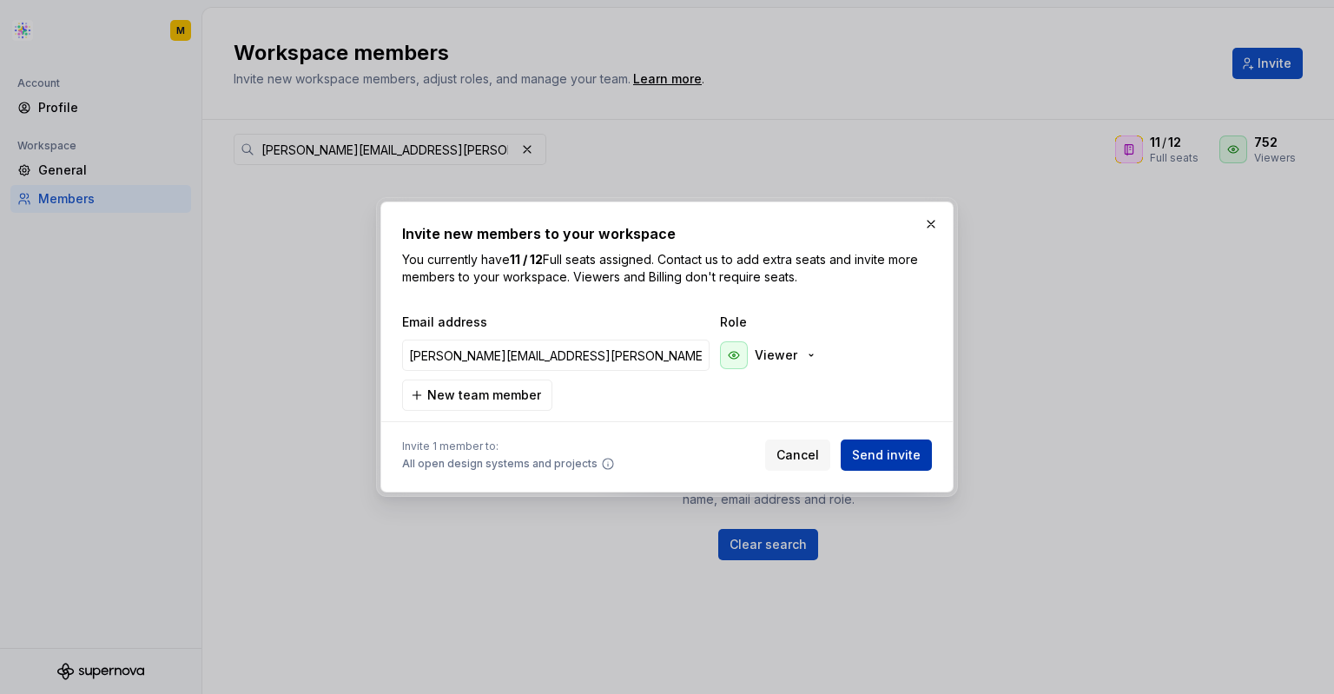
click at [861, 442] on button "Send invite" at bounding box center [886, 454] width 91 height 31
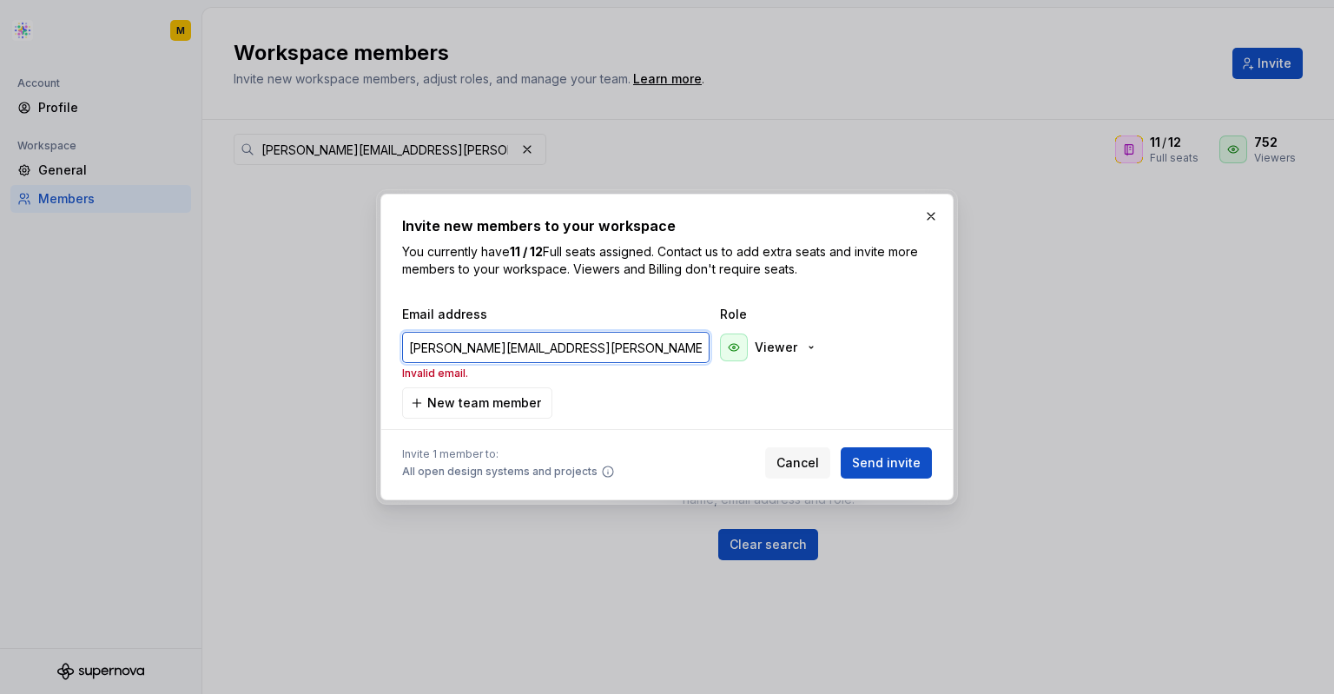
drag, startPoint x: 461, startPoint y: 350, endPoint x: 348, endPoint y: 350, distance: 112.9
click at [348, 350] on div "Invite new members to your workspace You currently have 11 / 12 Full seats assi…" at bounding box center [667, 347] width 1334 height 694
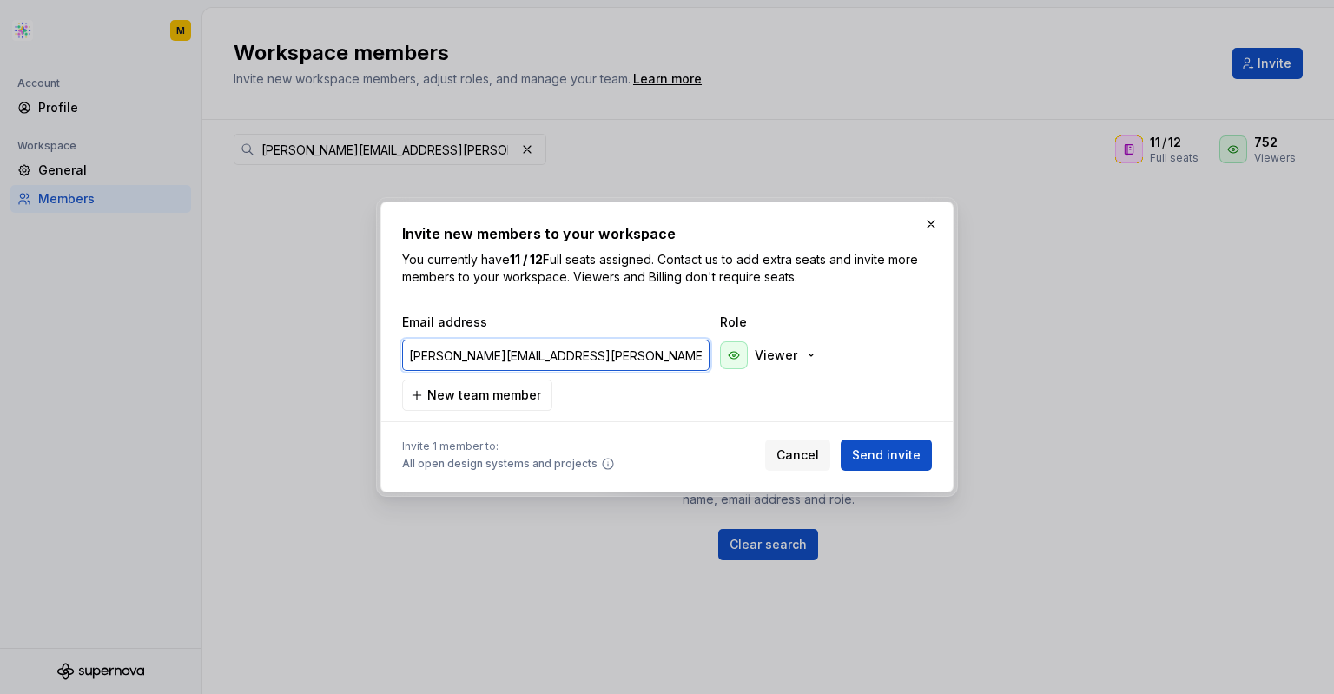
type input "[PERSON_NAME][EMAIL_ADDRESS][PERSON_NAME][DOMAIN_NAME]"
click at [881, 458] on span "Send invite" at bounding box center [886, 454] width 69 height 17
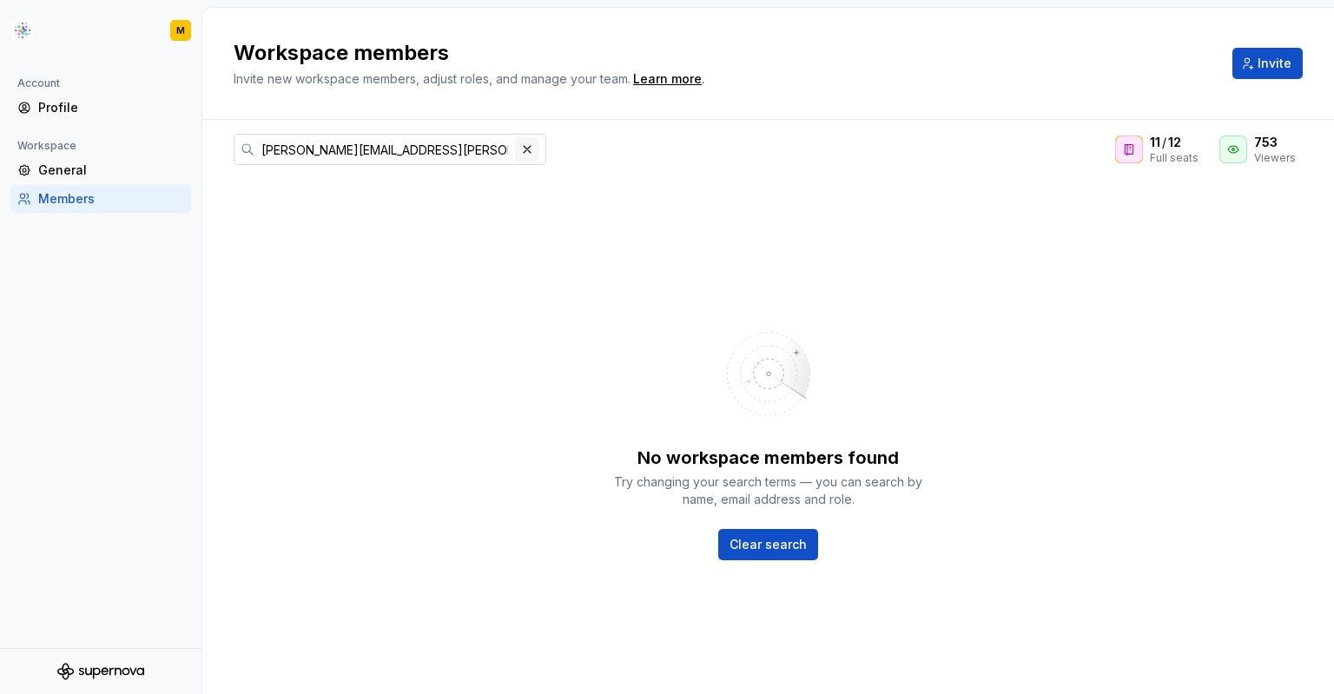
click at [535, 147] on button "button" at bounding box center [527, 149] width 24 height 24
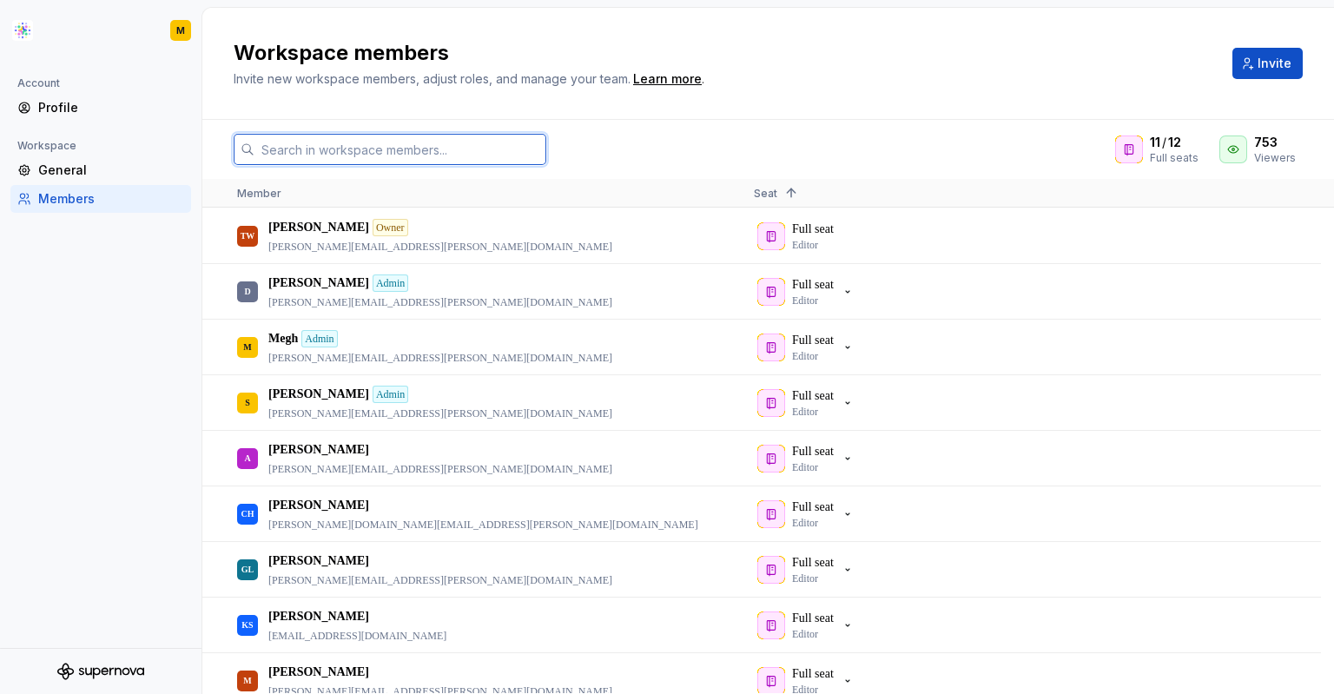
click at [407, 157] on input "text" at bounding box center [400, 149] width 292 height 31
paste input "[PERSON_NAME][EMAIL_ADDRESS][PERSON_NAME][DOMAIN_NAME]"
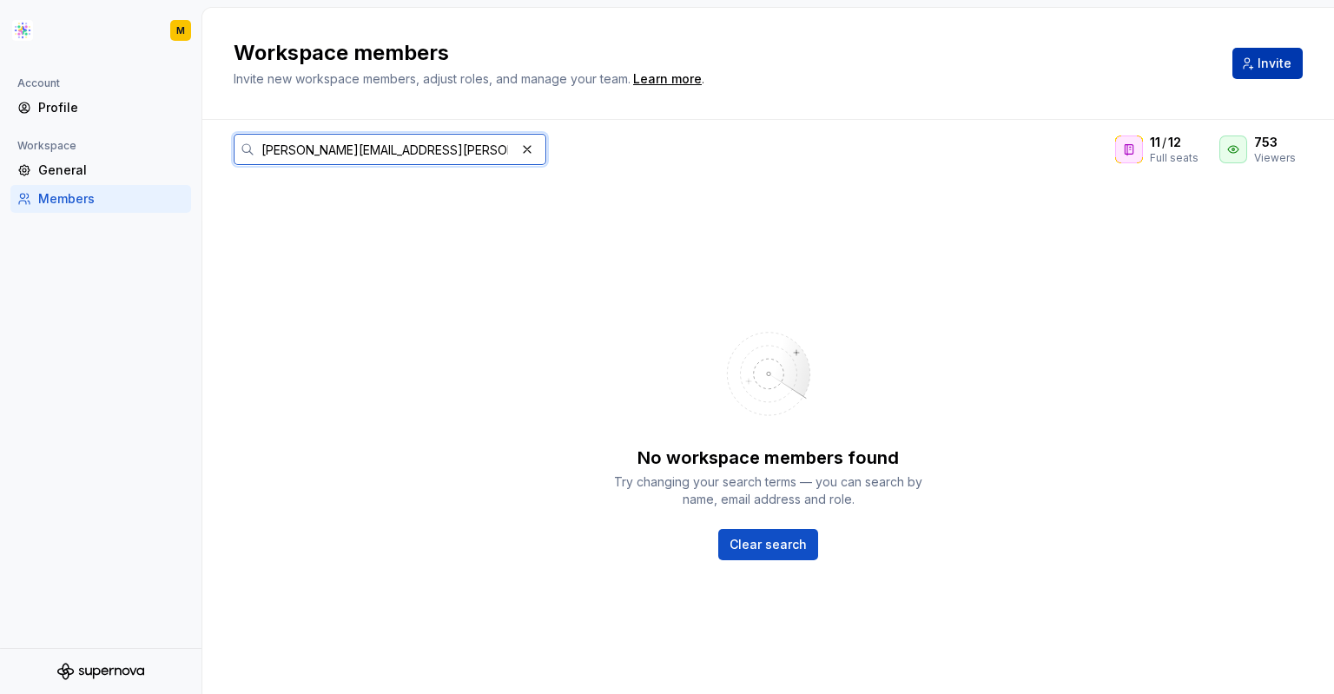
type input "[PERSON_NAME][EMAIL_ADDRESS][PERSON_NAME][DOMAIN_NAME]"
click at [1249, 73] on button "Invite" at bounding box center [1267, 63] width 70 height 31
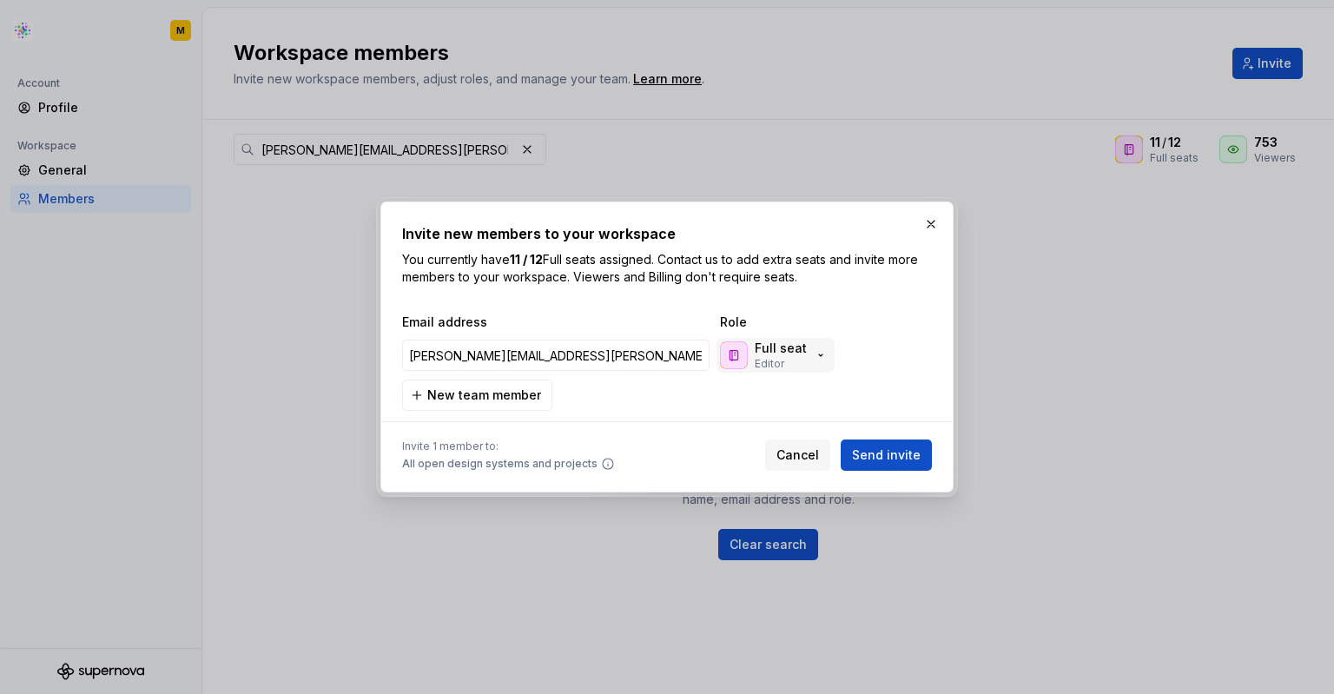
click at [814, 355] on icon "button" at bounding box center [821, 355] width 14 height 14
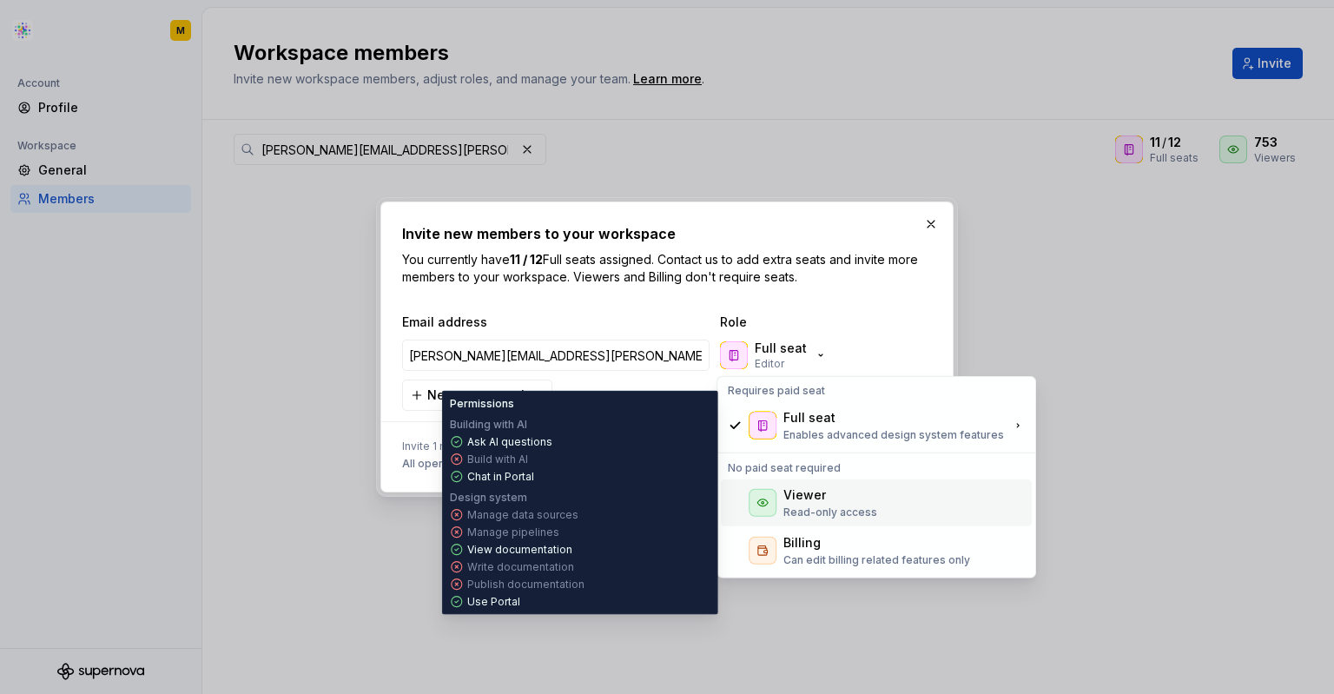
click at [827, 500] on div "Viewer" at bounding box center [830, 494] width 94 height 17
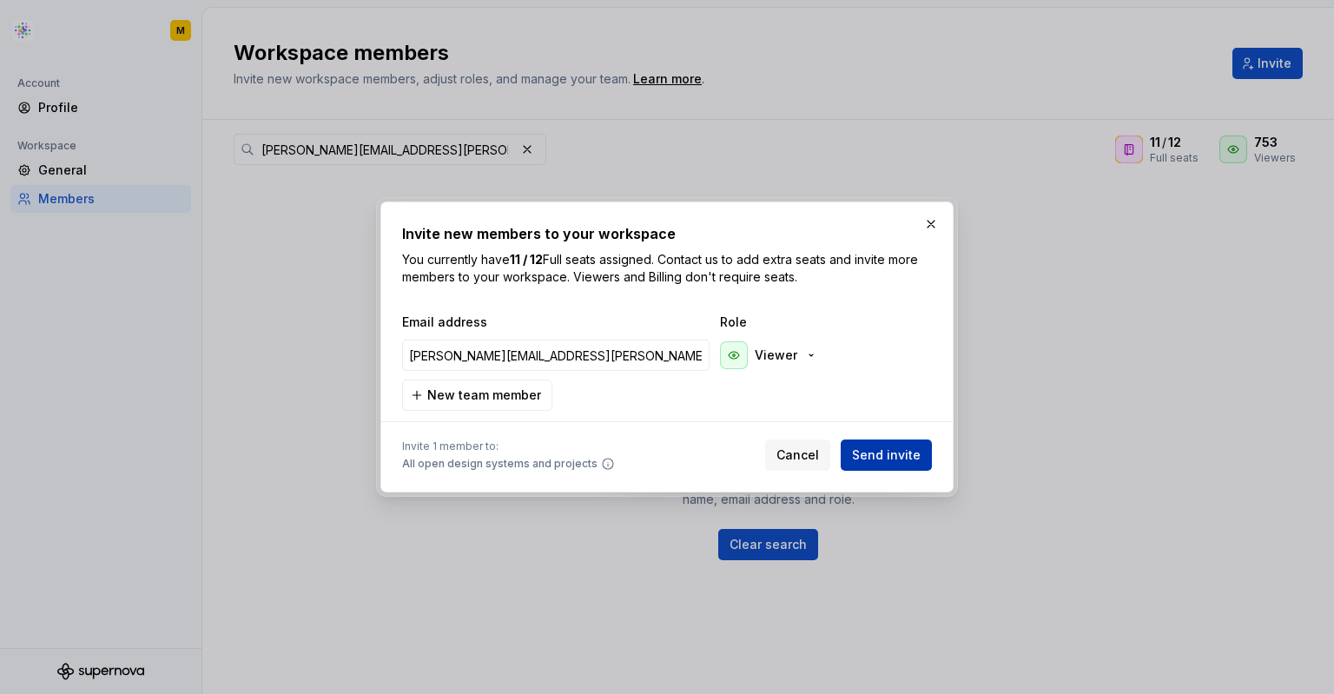
click at [888, 455] on span "Send invite" at bounding box center [886, 454] width 69 height 17
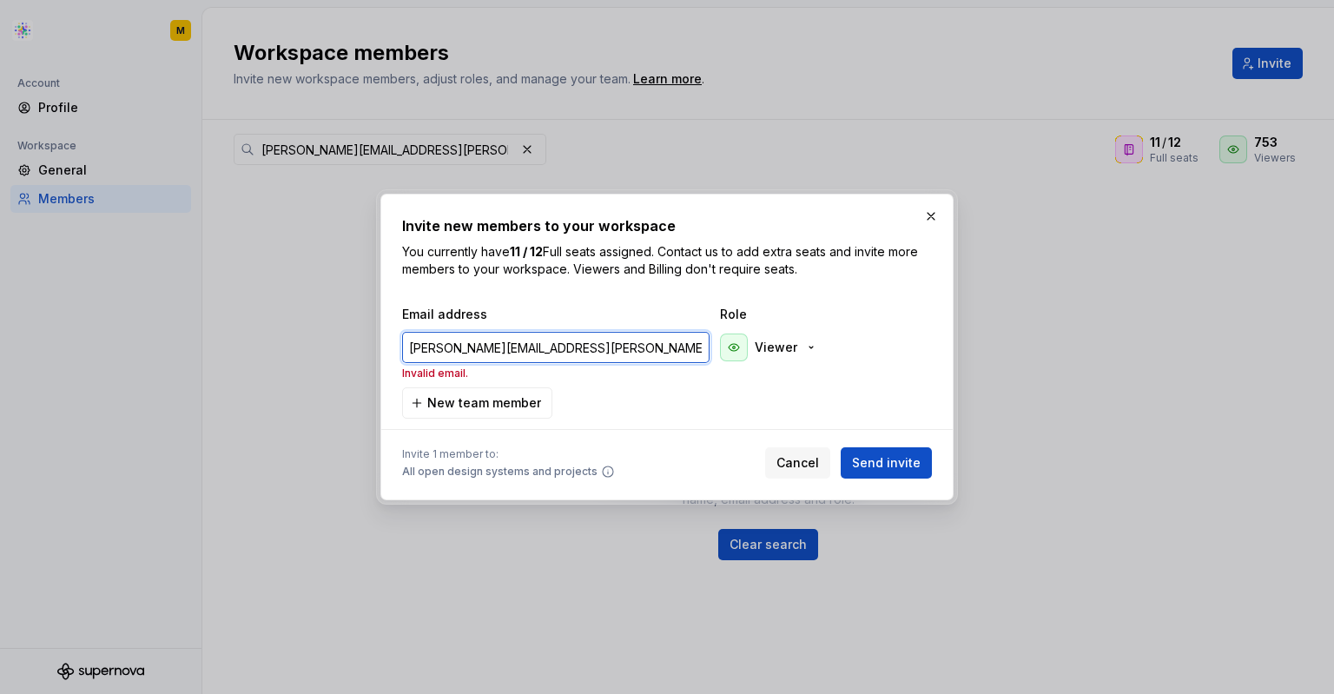
drag, startPoint x: 607, startPoint y: 350, endPoint x: 398, endPoint y: 346, distance: 209.3
click at [399, 346] on div "[PERSON_NAME][EMAIL_ADDRESS][PERSON_NAME][DOMAIN_NAME] Invalid email. Viewer" at bounding box center [664, 355] width 530 height 57
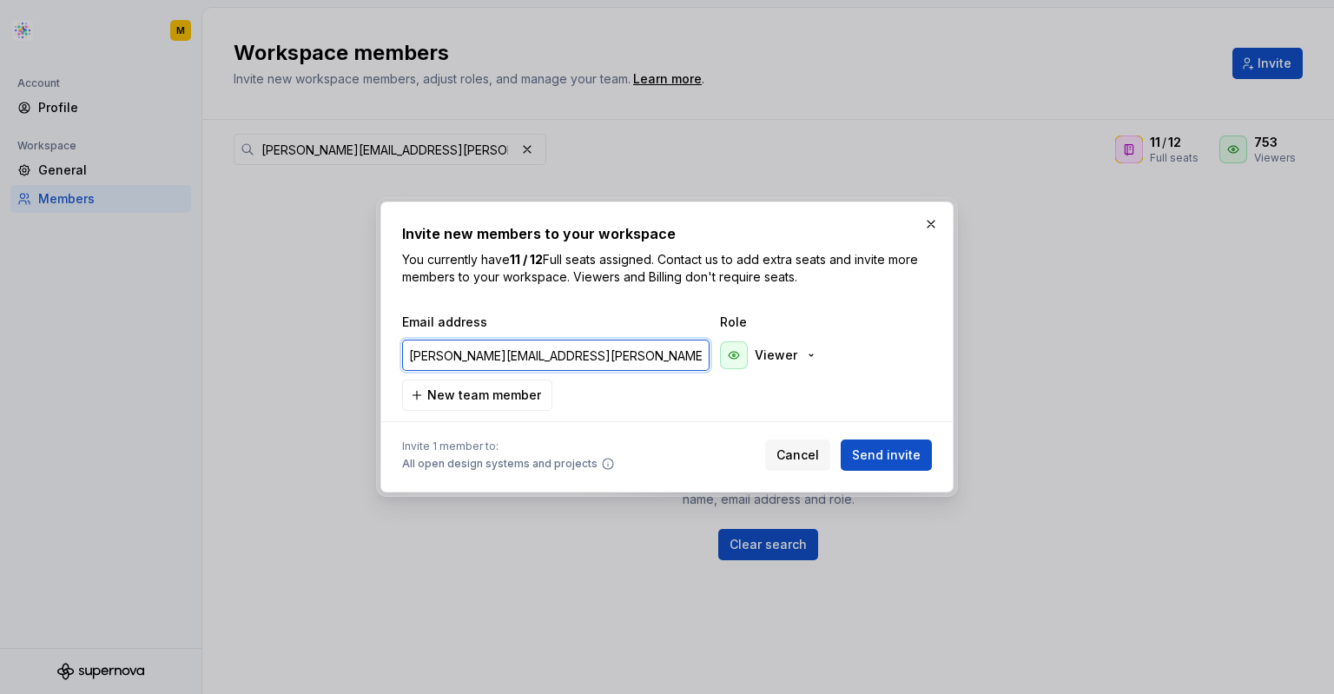
type input "[PERSON_NAME][EMAIL_ADDRESS][PERSON_NAME][DOMAIN_NAME]"
click at [855, 458] on button "Send invite" at bounding box center [886, 454] width 91 height 31
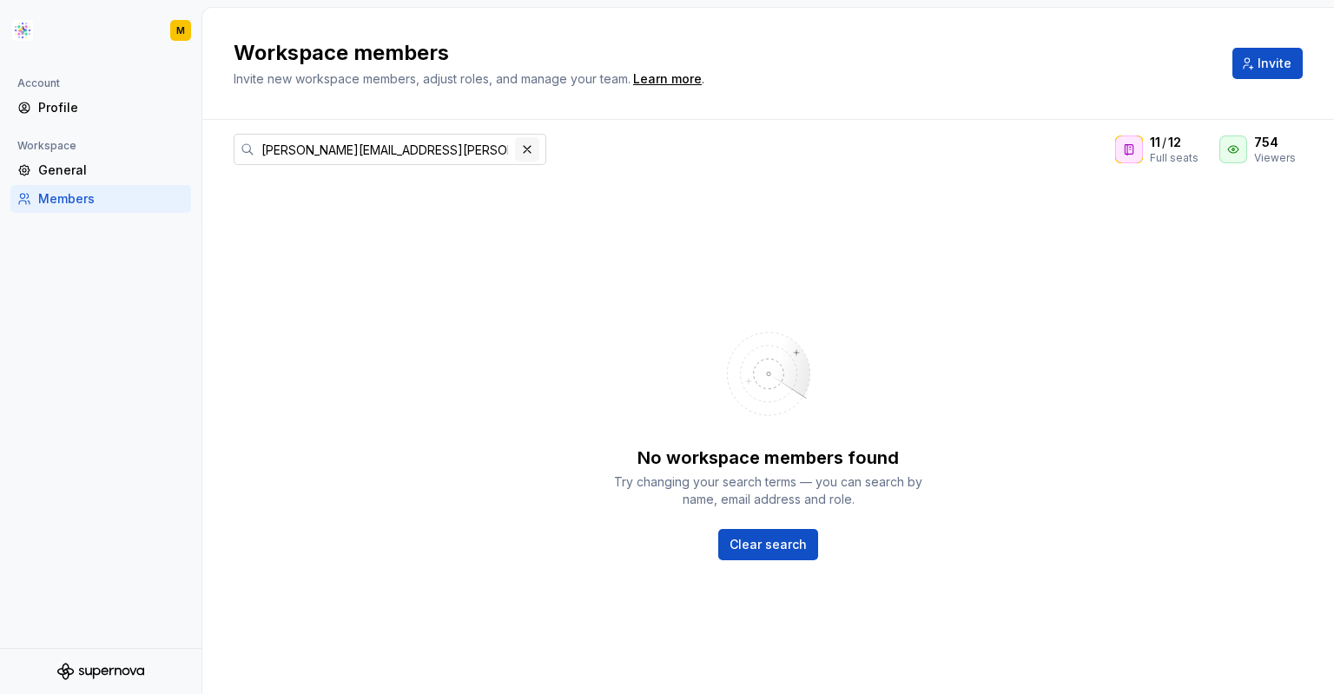
click at [521, 159] on button "button" at bounding box center [527, 149] width 24 height 24
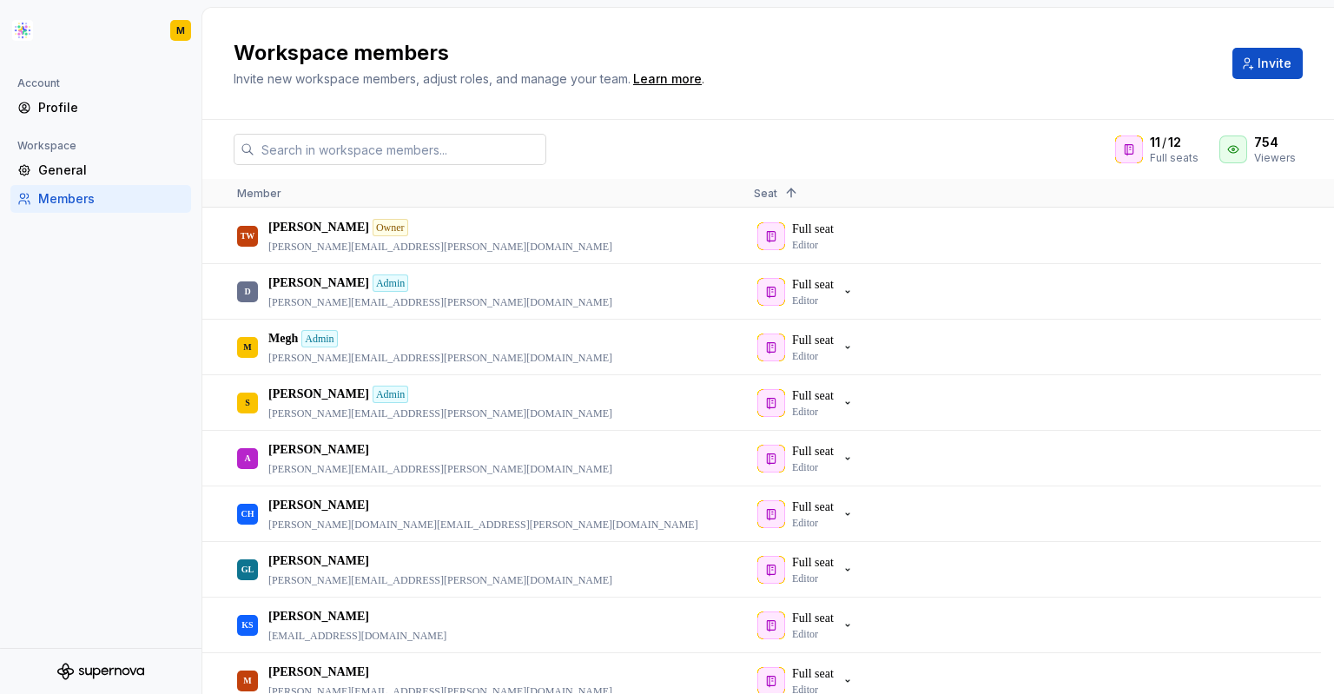
click at [429, 148] on input "text" at bounding box center [400, 149] width 292 height 31
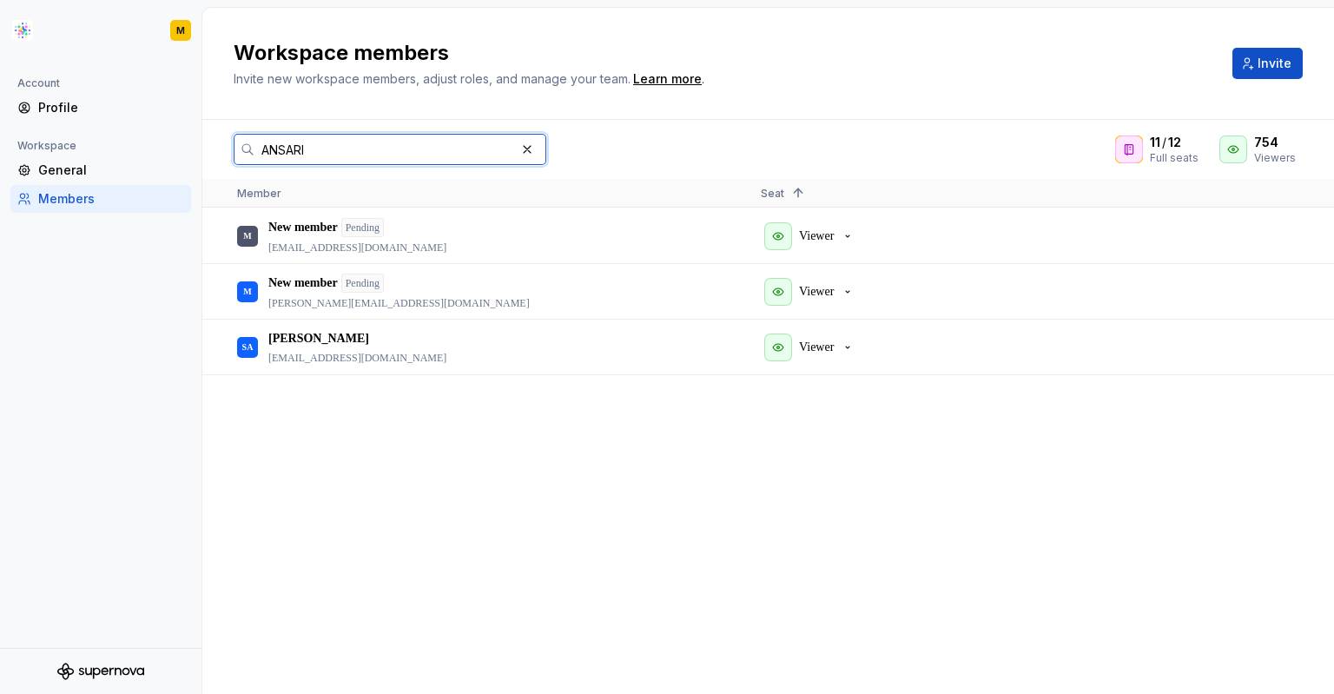
type input "ANSARI"
